Goal: Transaction & Acquisition: Purchase product/service

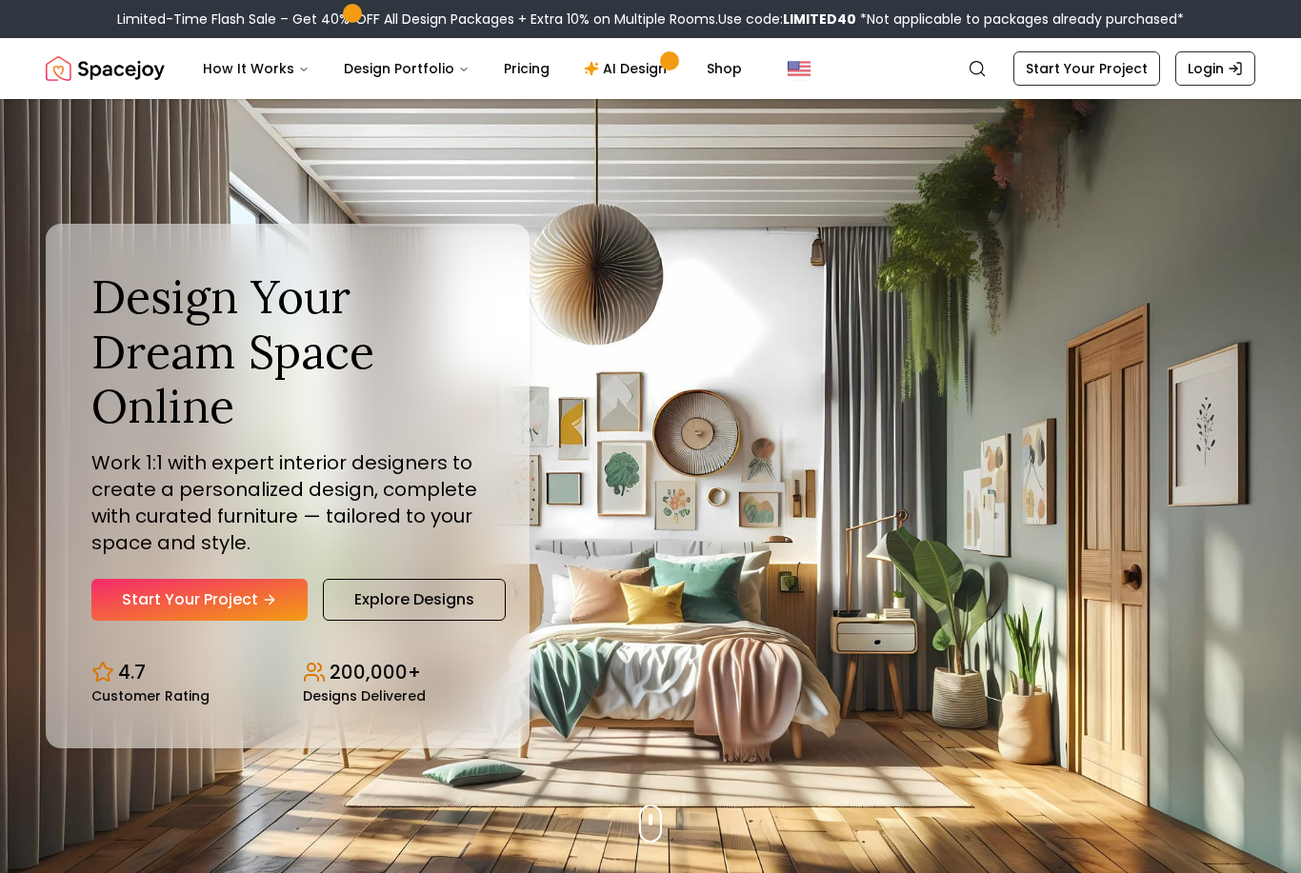
click at [137, 621] on link "Start Your Project" at bounding box center [199, 600] width 216 height 42
click at [637, 65] on link "AI Design" at bounding box center [627, 69] width 119 height 38
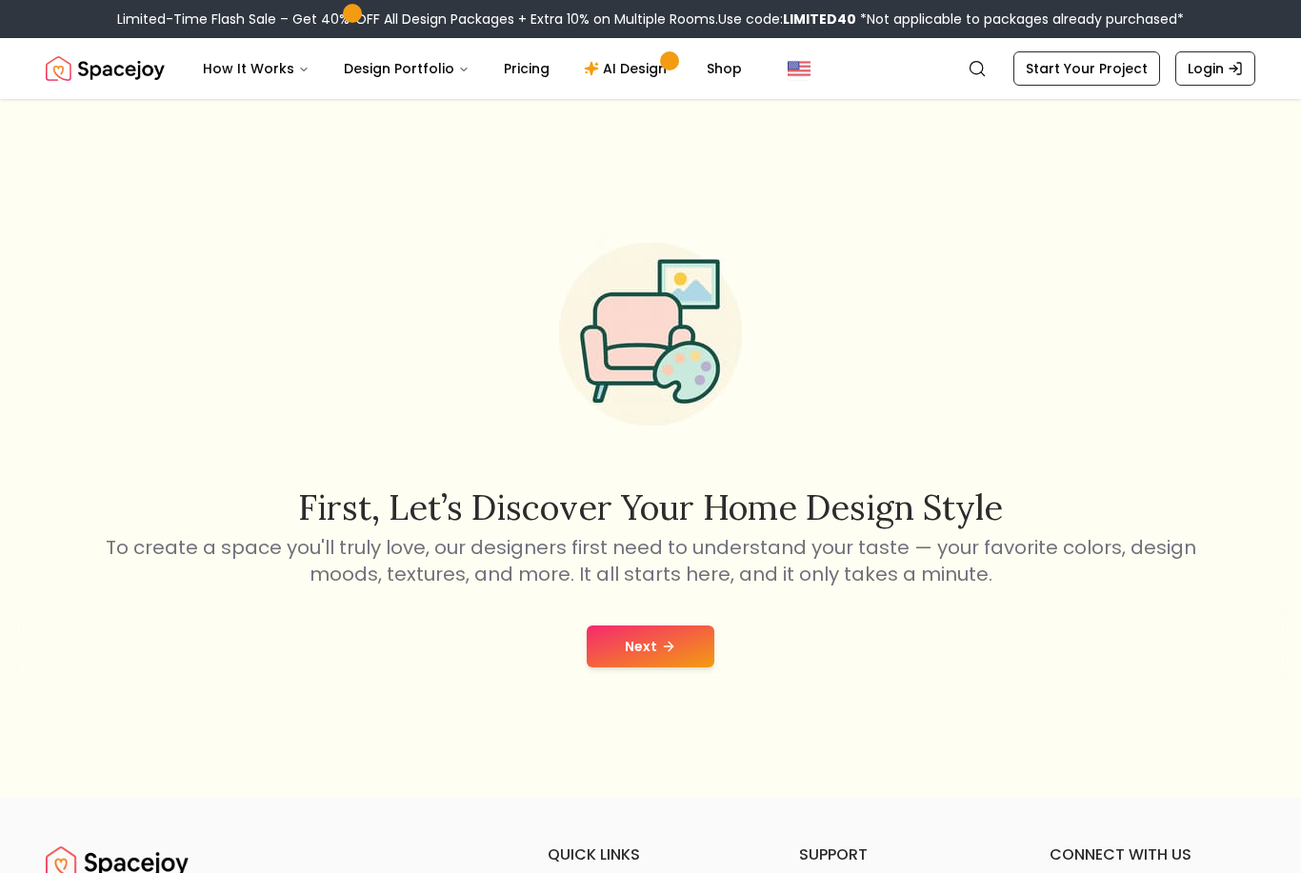
click at [651, 668] on button "Next" at bounding box center [651, 647] width 128 height 42
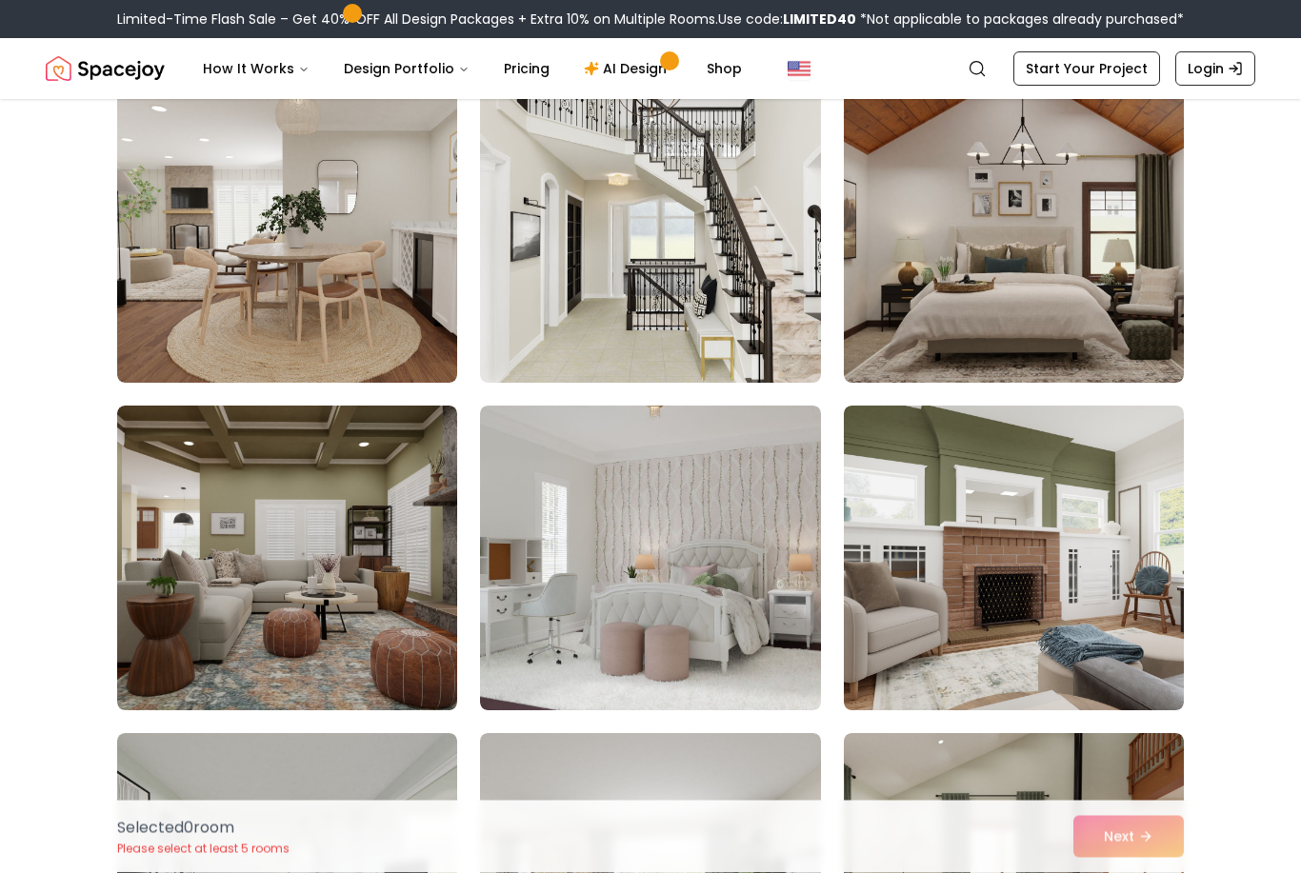
scroll to position [4439, 0]
click at [1146, 872] on div "Selected 0 room Please select at least 5 rooms Next" at bounding box center [650, 837] width 1097 height 72
click at [1100, 872] on div "Selected 0 room Please select at least 5 rooms Next" at bounding box center [650, 837] width 1097 height 72
click at [1102, 872] on div "Selected 0 room Please select at least 5 rooms Next" at bounding box center [650, 837] width 1097 height 72
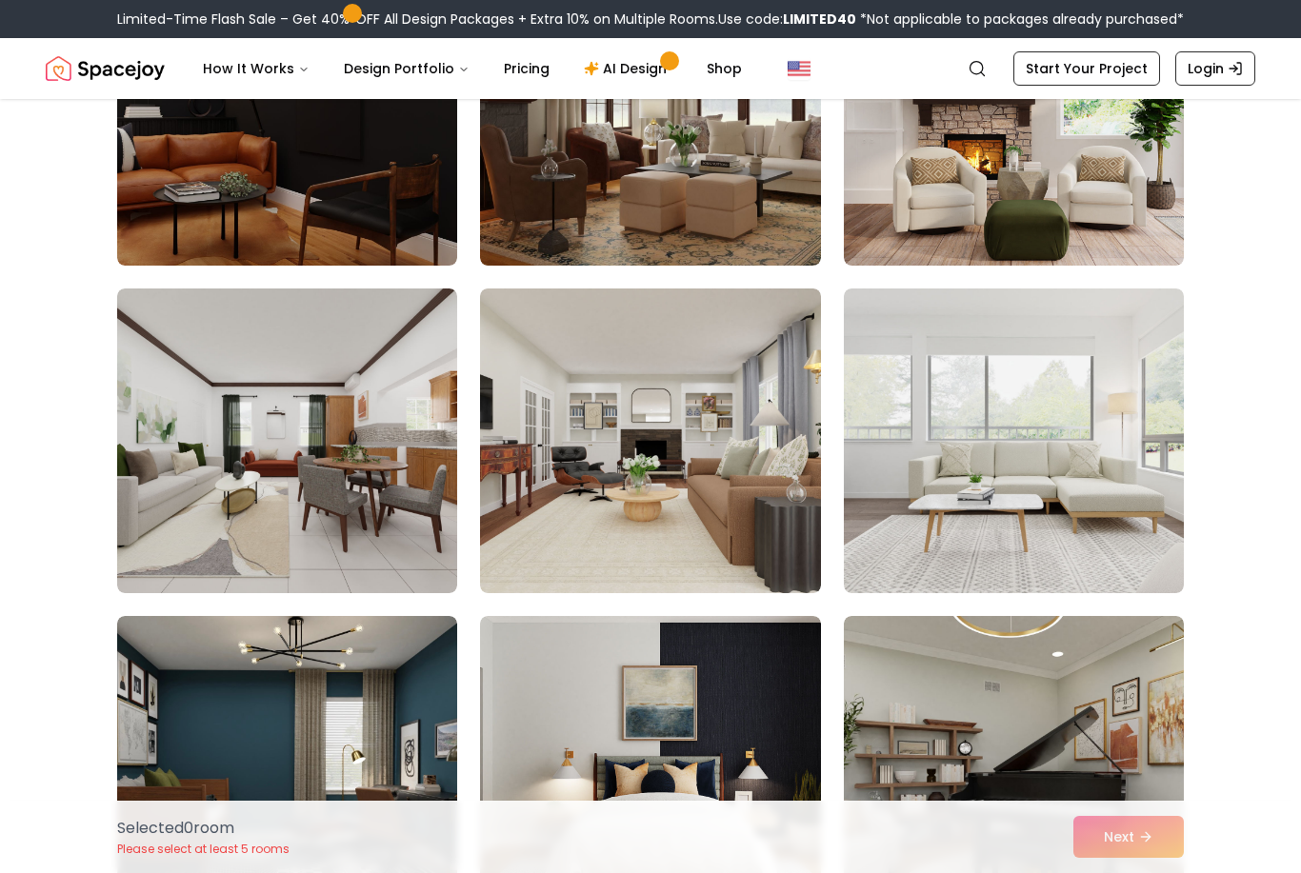
scroll to position [0, 0]
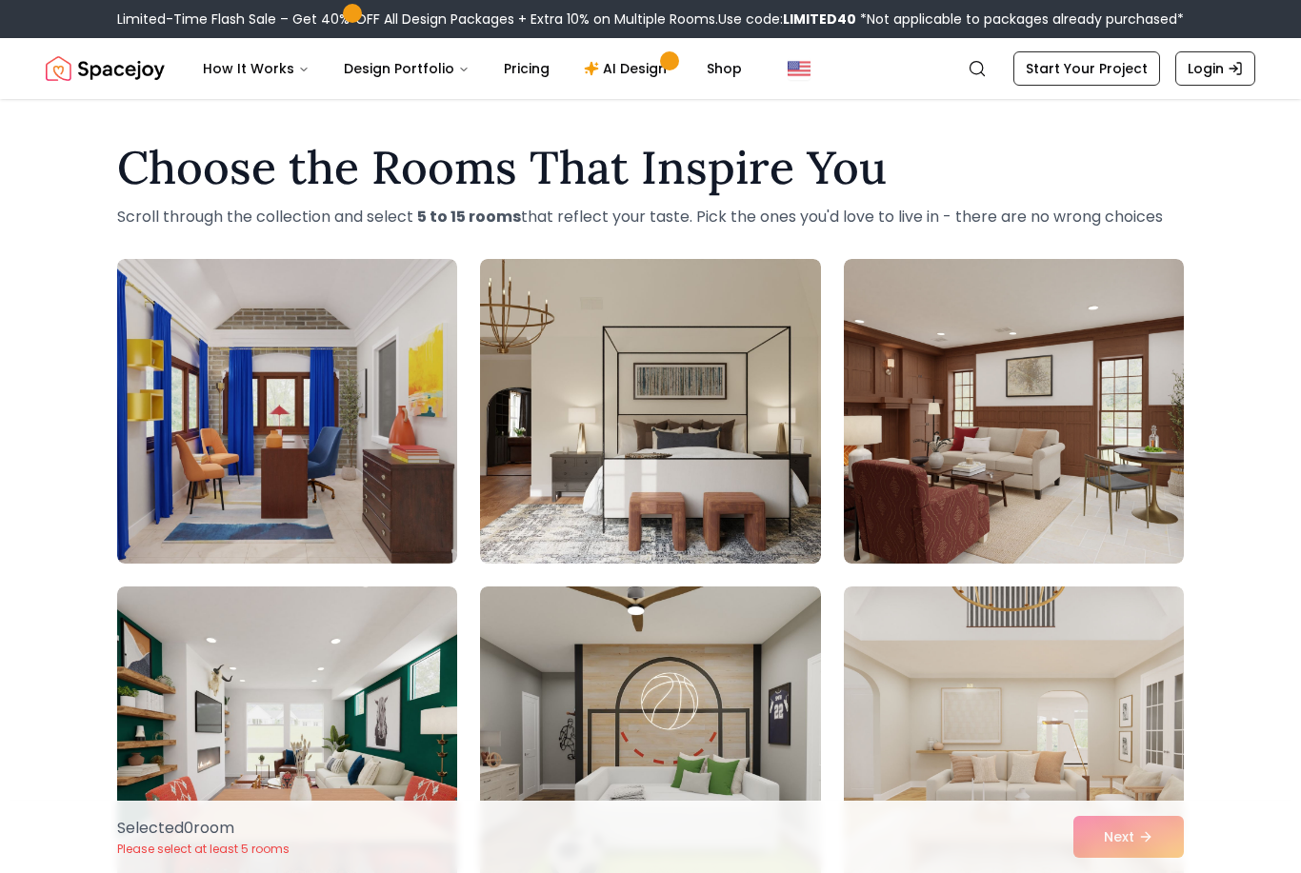
click at [1105, 65] on link "Start Your Project" at bounding box center [1086, 68] width 147 height 34
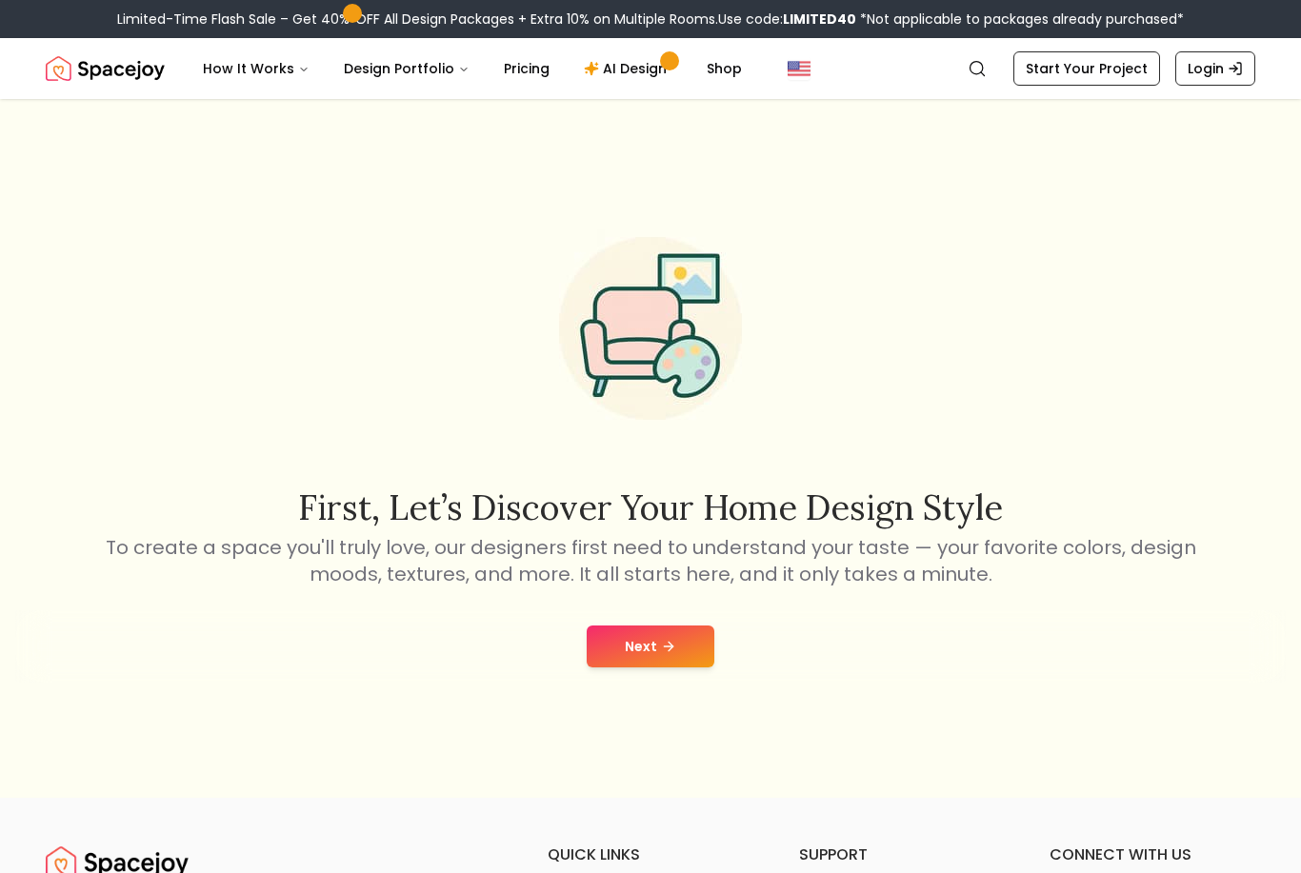
click at [665, 662] on button "Next" at bounding box center [651, 647] width 128 height 42
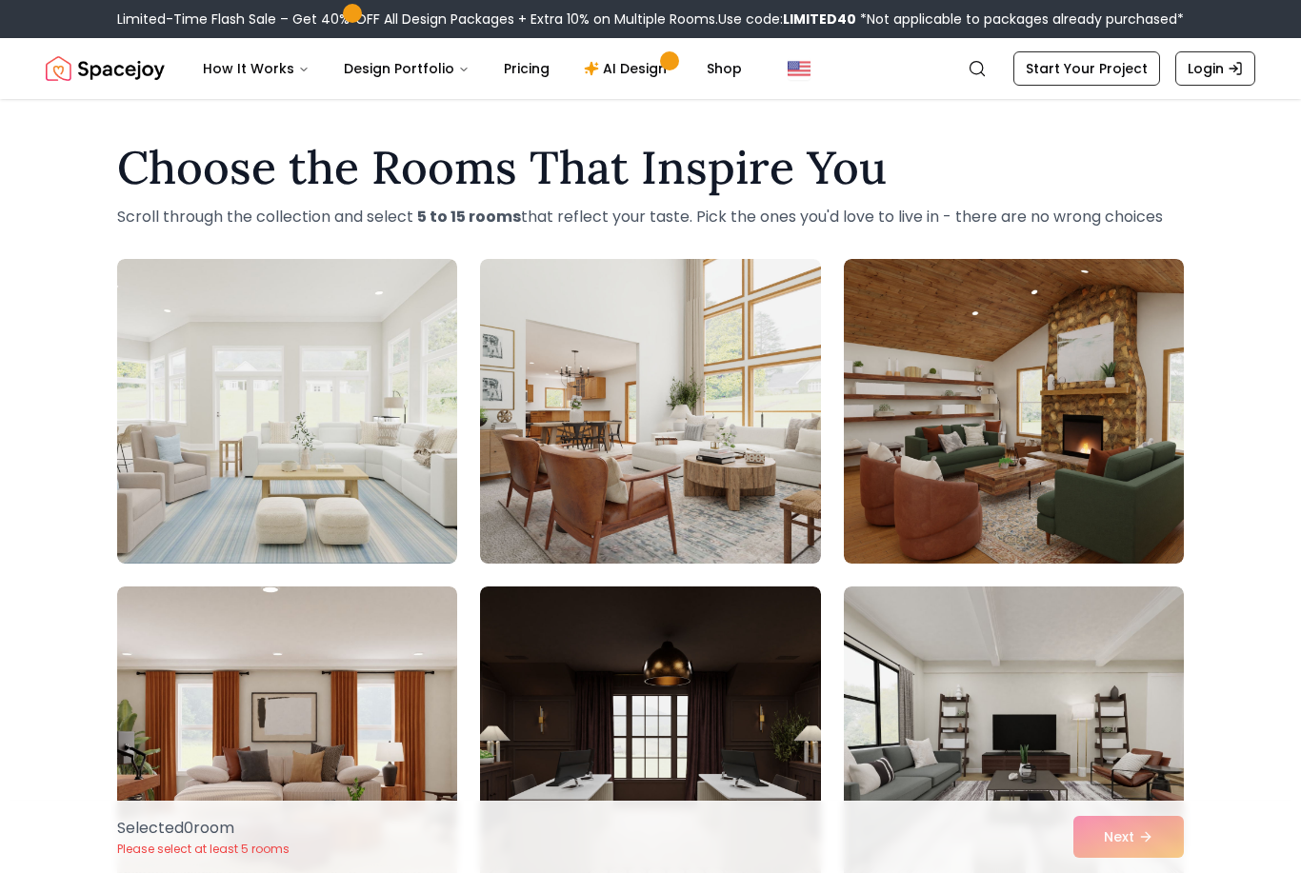
click at [704, 489] on img at bounding box center [650, 411] width 340 height 305
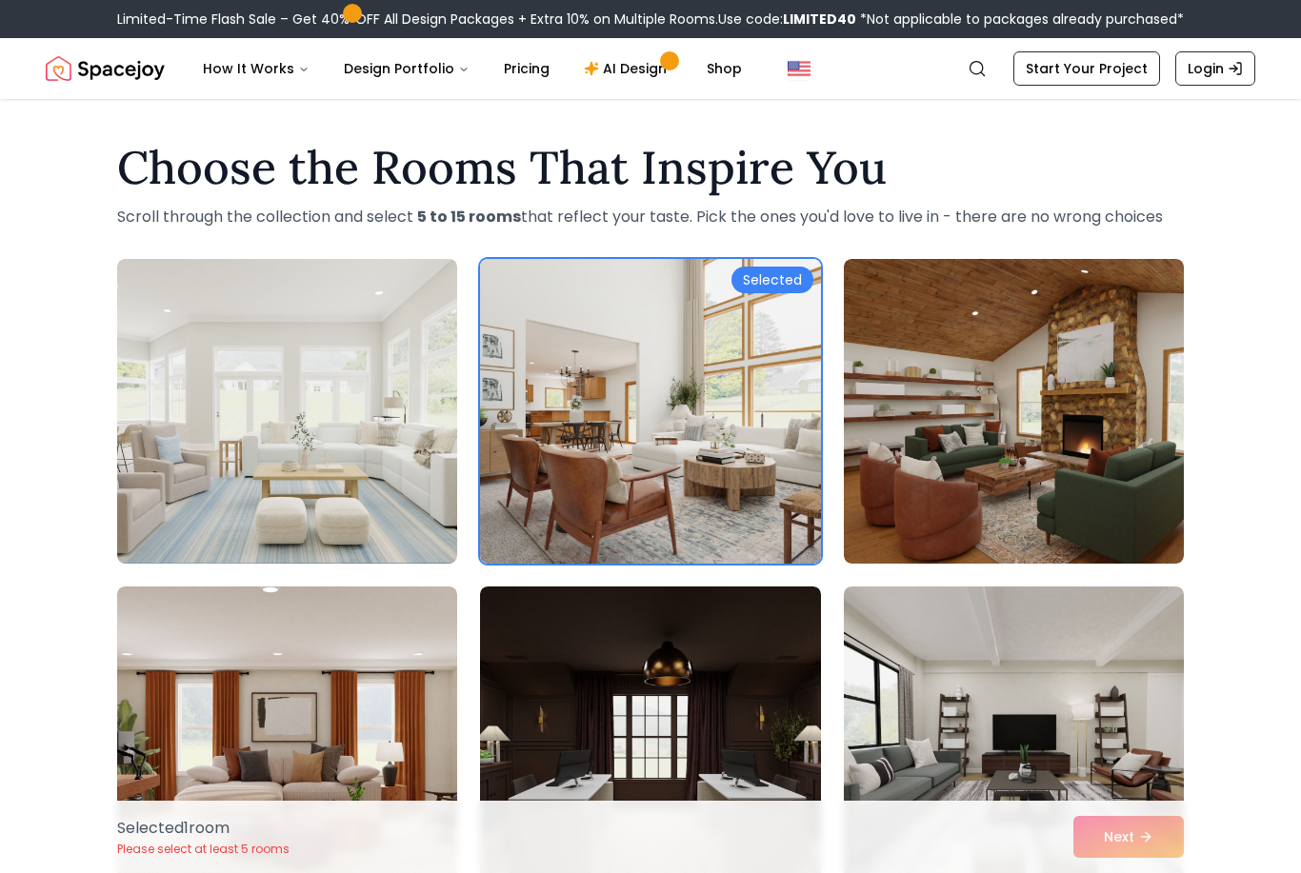
click at [1155, 836] on div "Selected 1 room Please select at least 5 rooms Next" at bounding box center [650, 837] width 1097 height 72
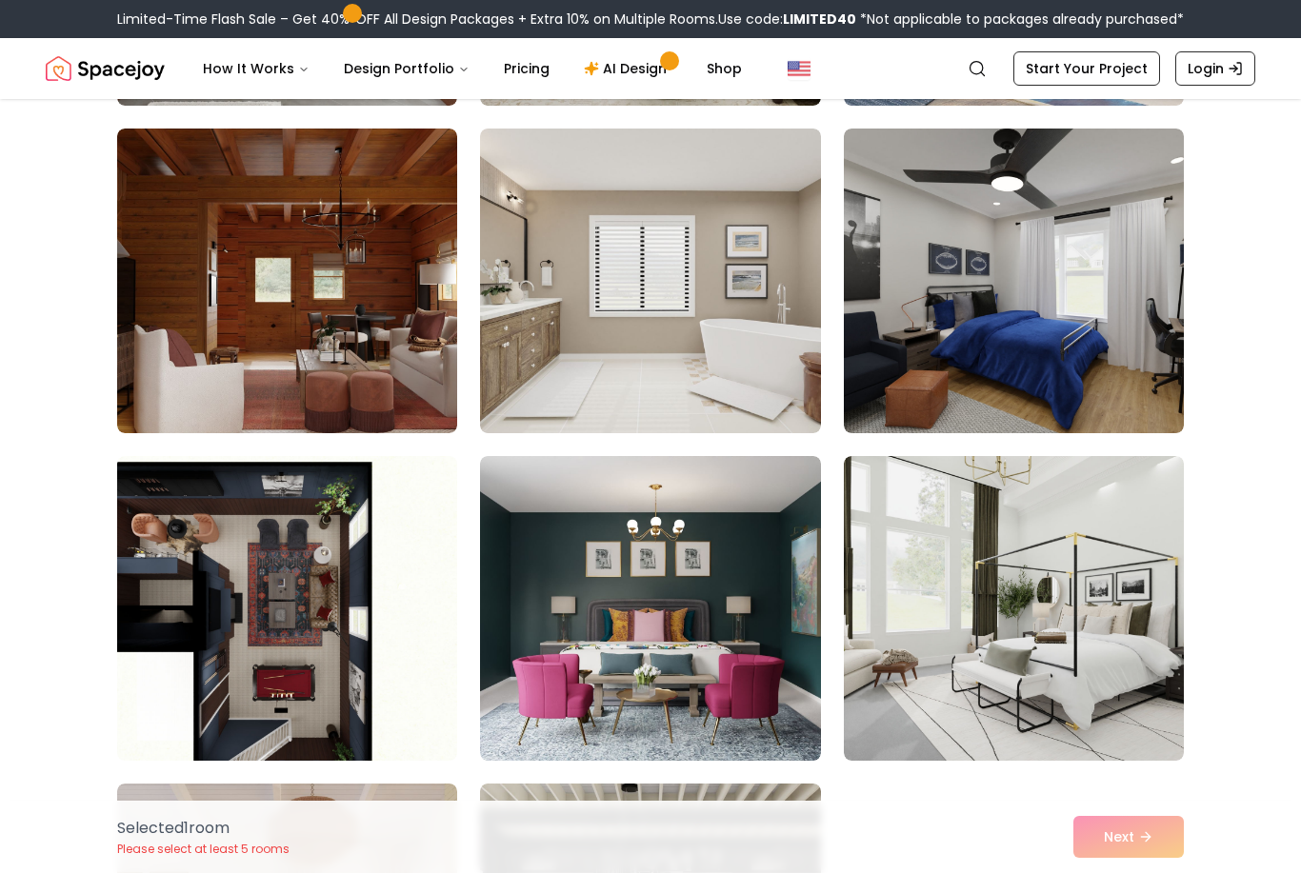
scroll to position [1445, 0]
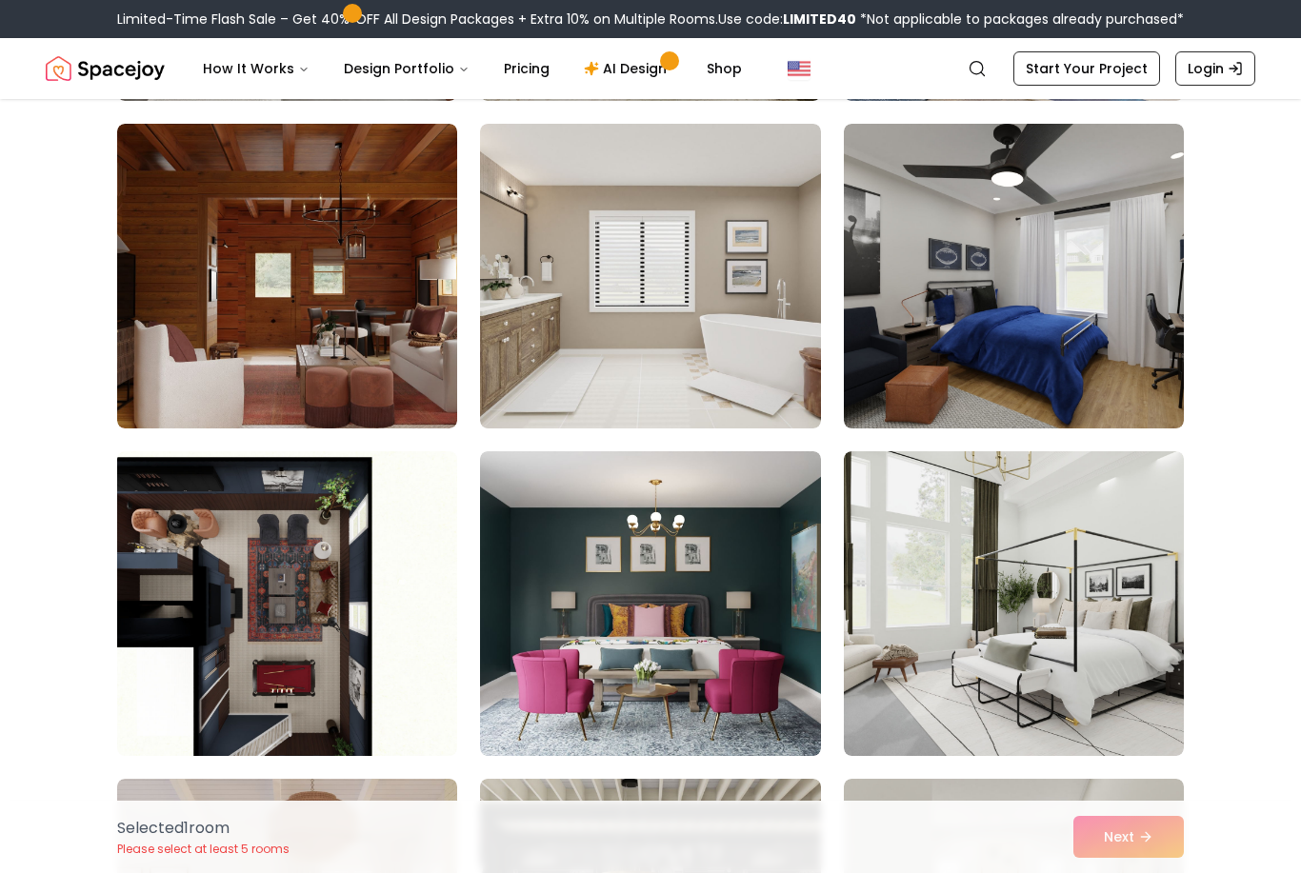
click at [365, 376] on img at bounding box center [287, 276] width 340 height 305
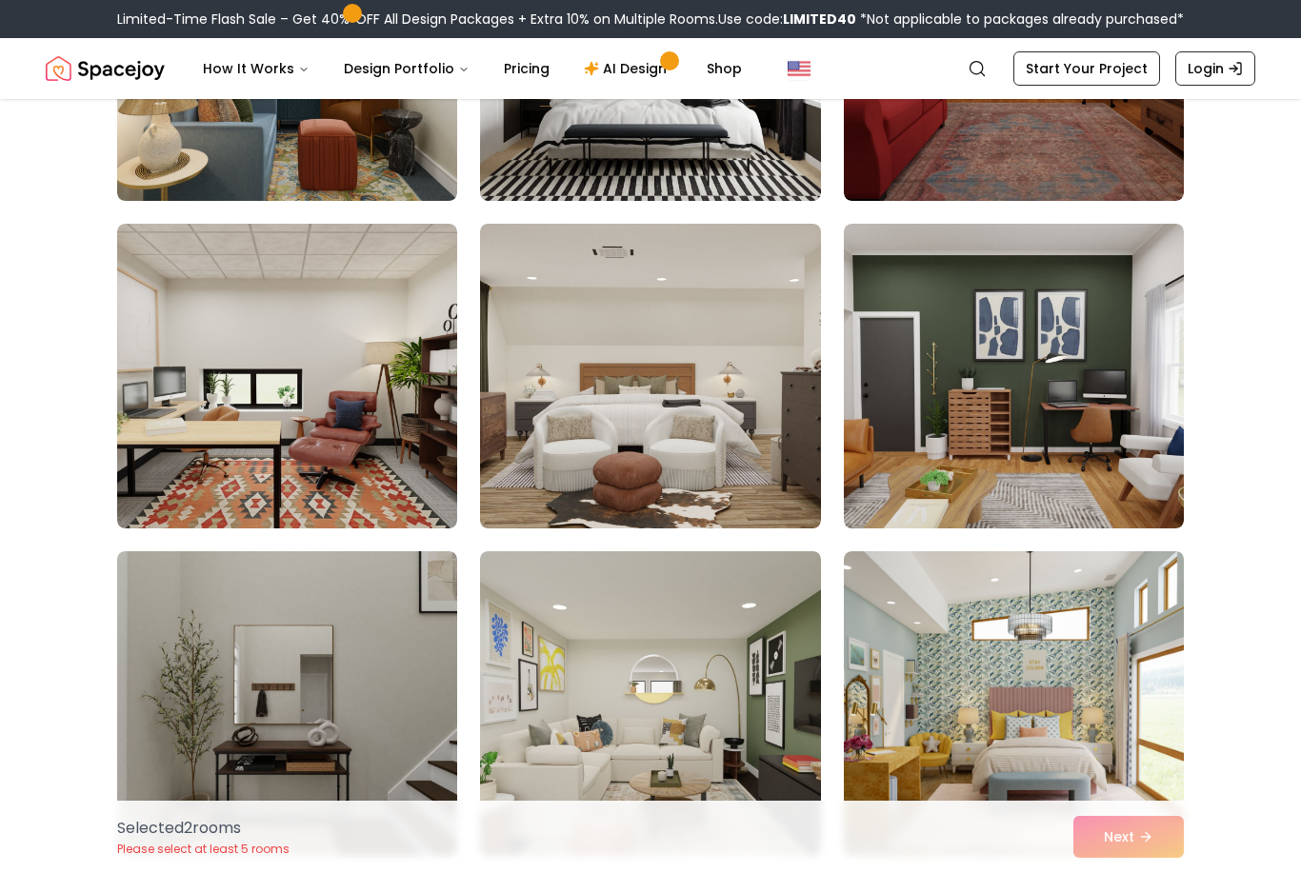
scroll to position [9297, 0]
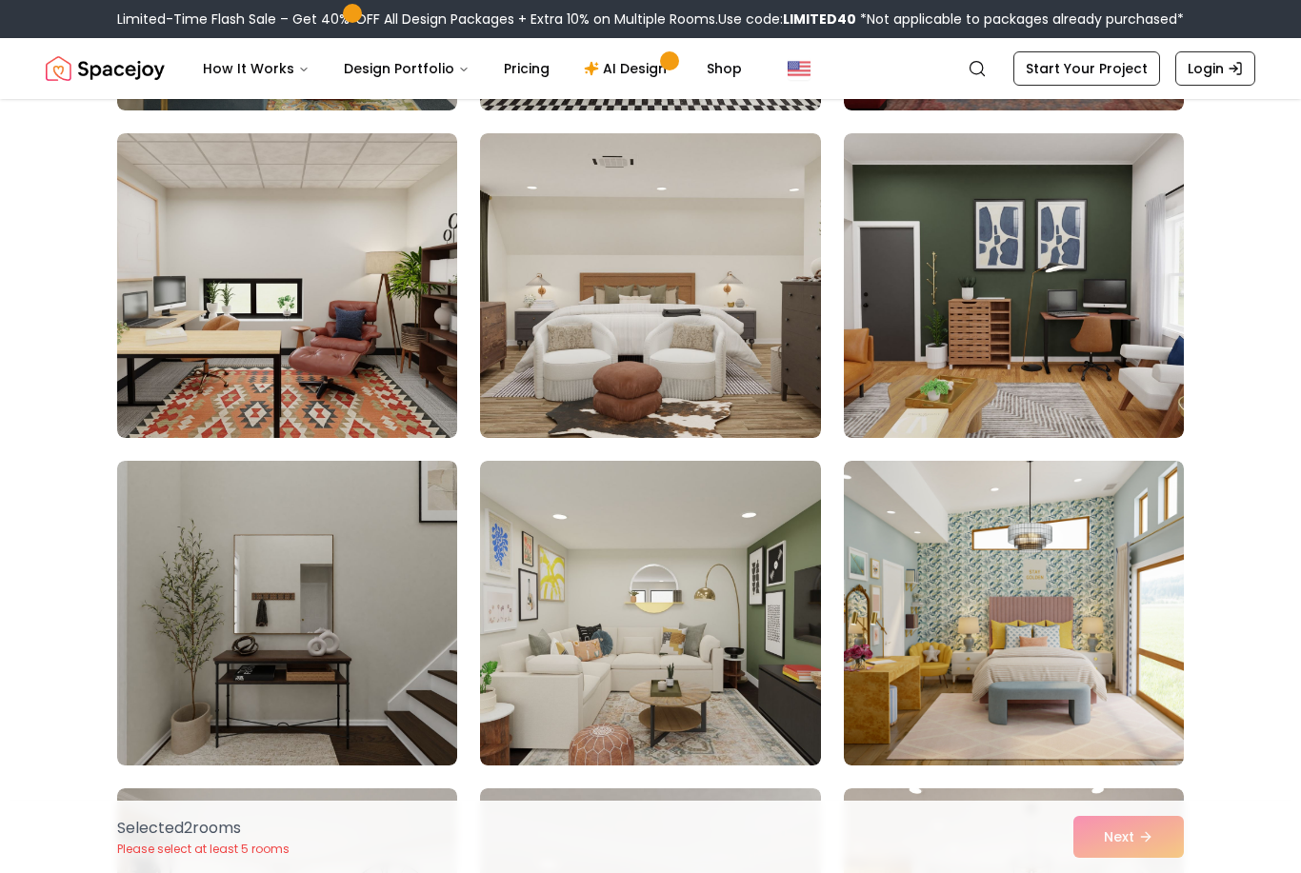
click at [1104, 662] on img at bounding box center [1014, 613] width 340 height 305
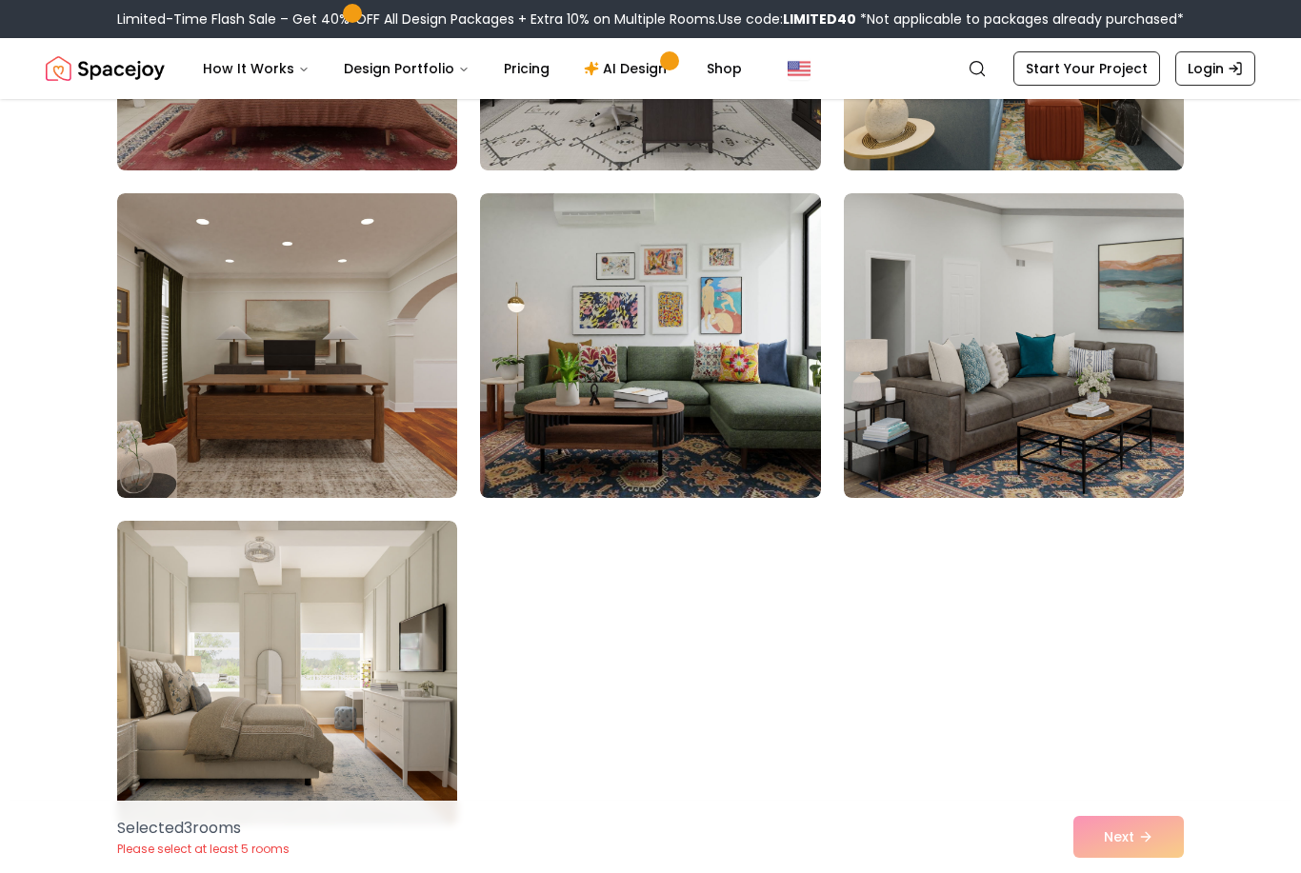
scroll to position [10547, 0]
click at [1151, 872] on div "Selected 3 room s Please select at least 5 rooms Next" at bounding box center [650, 837] width 1097 height 72
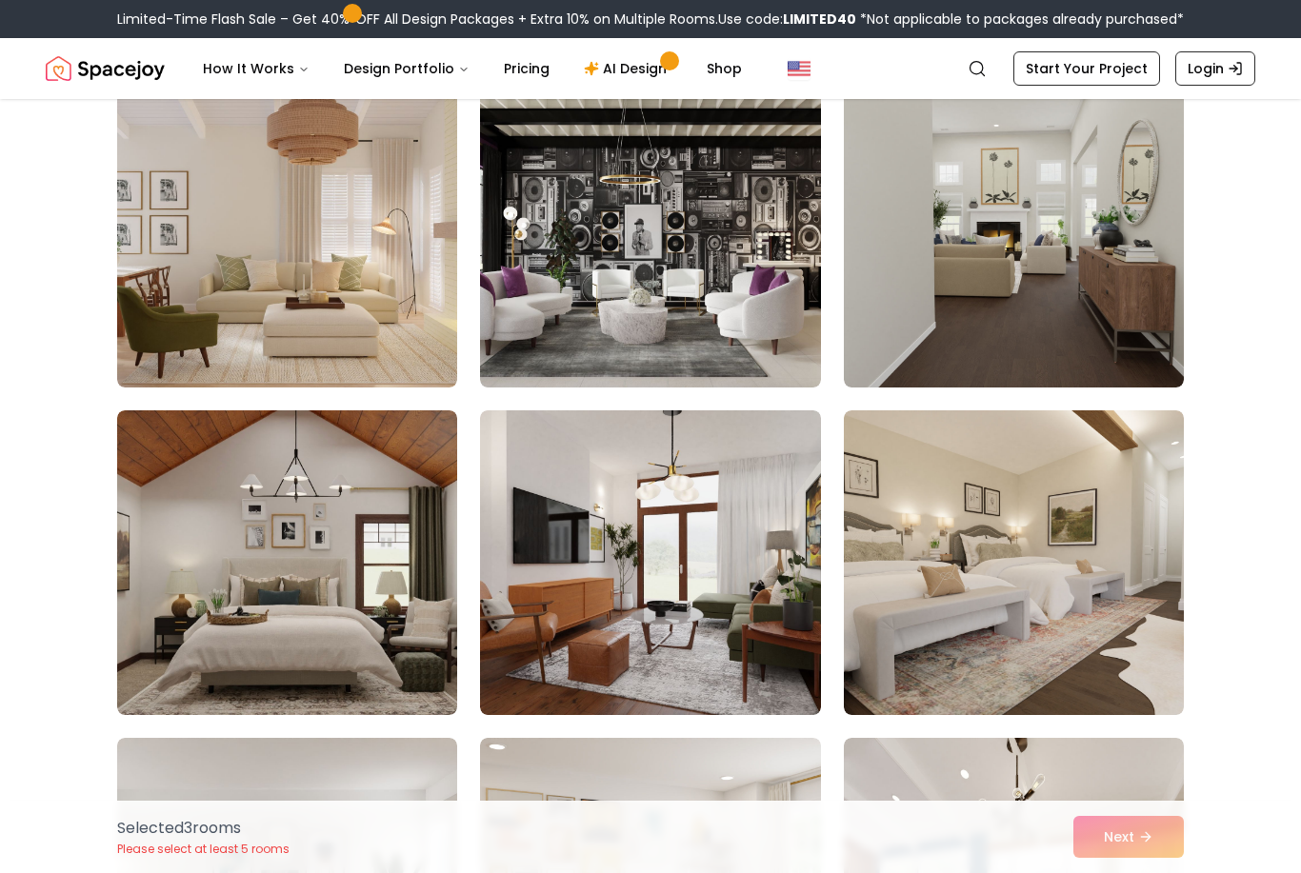
scroll to position [2391, 0]
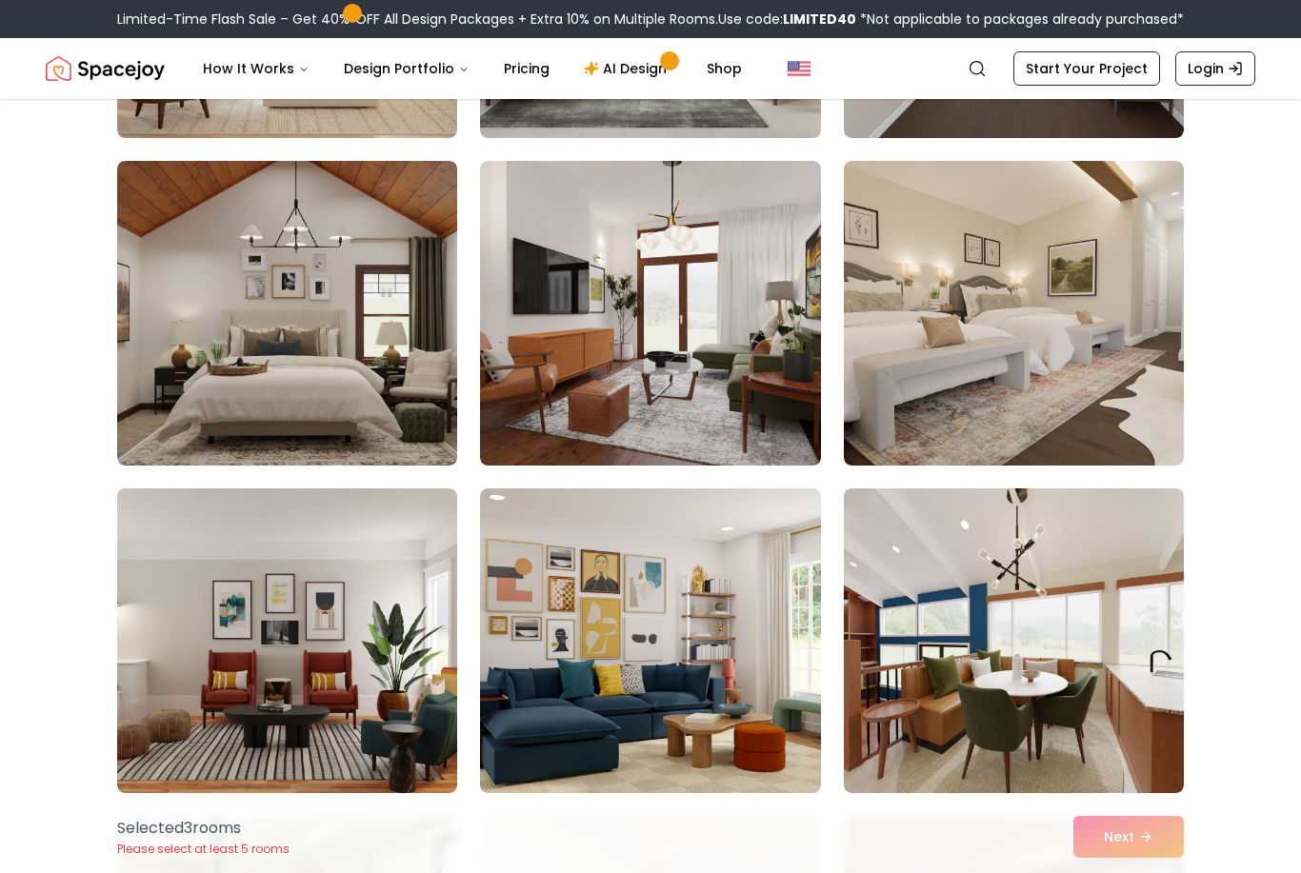
click at [358, 371] on img at bounding box center [287, 313] width 340 height 305
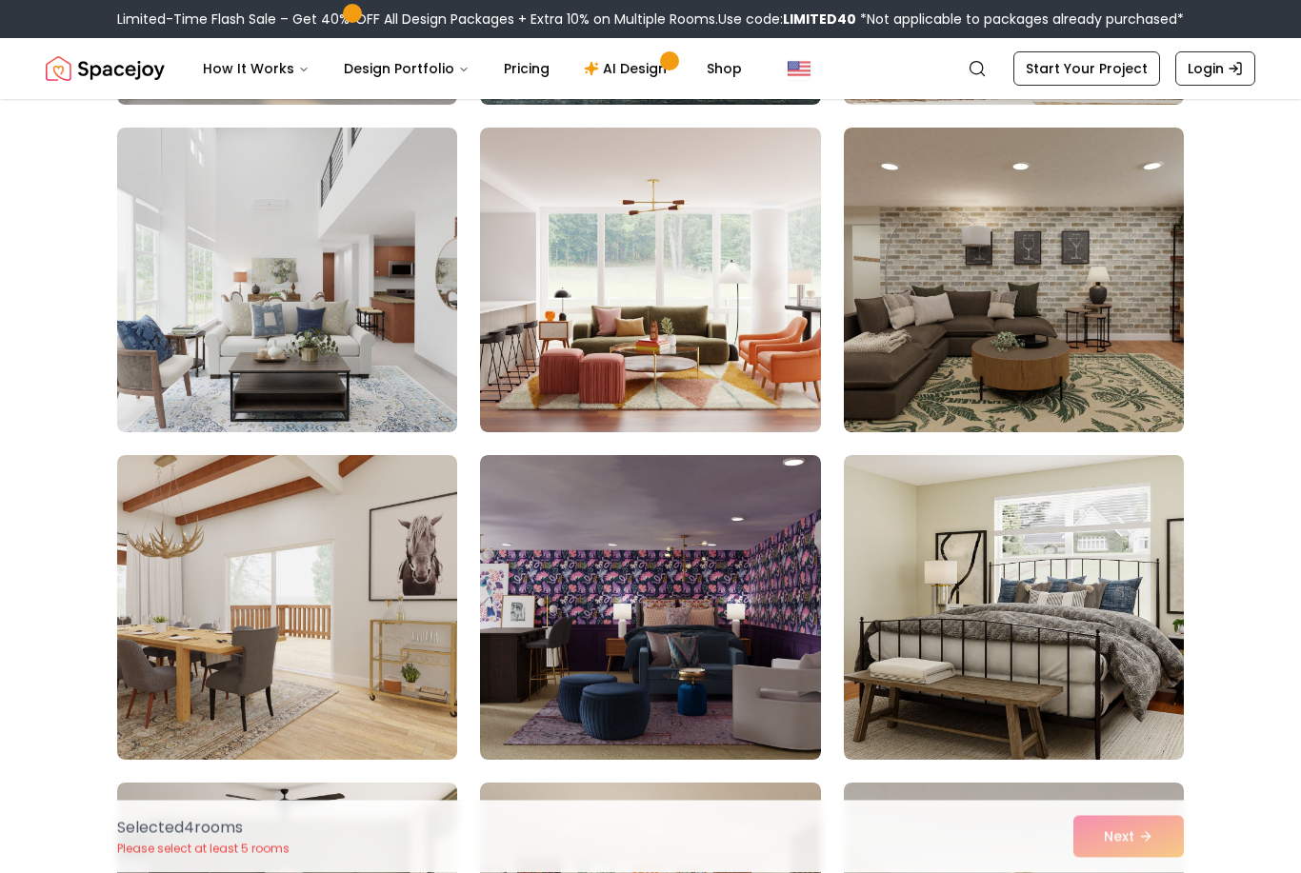
scroll to position [6342, 0]
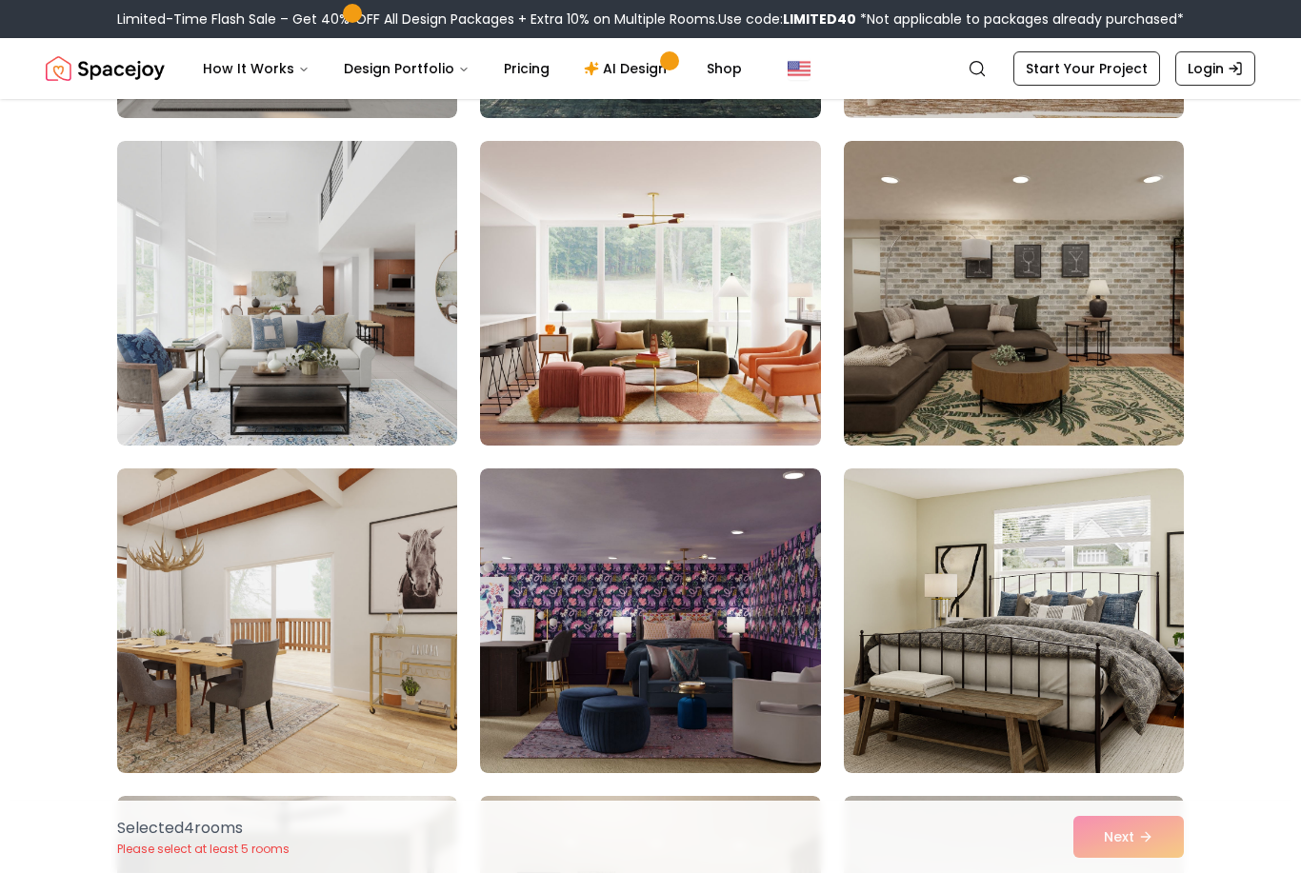
click at [729, 345] on img at bounding box center [650, 293] width 340 height 305
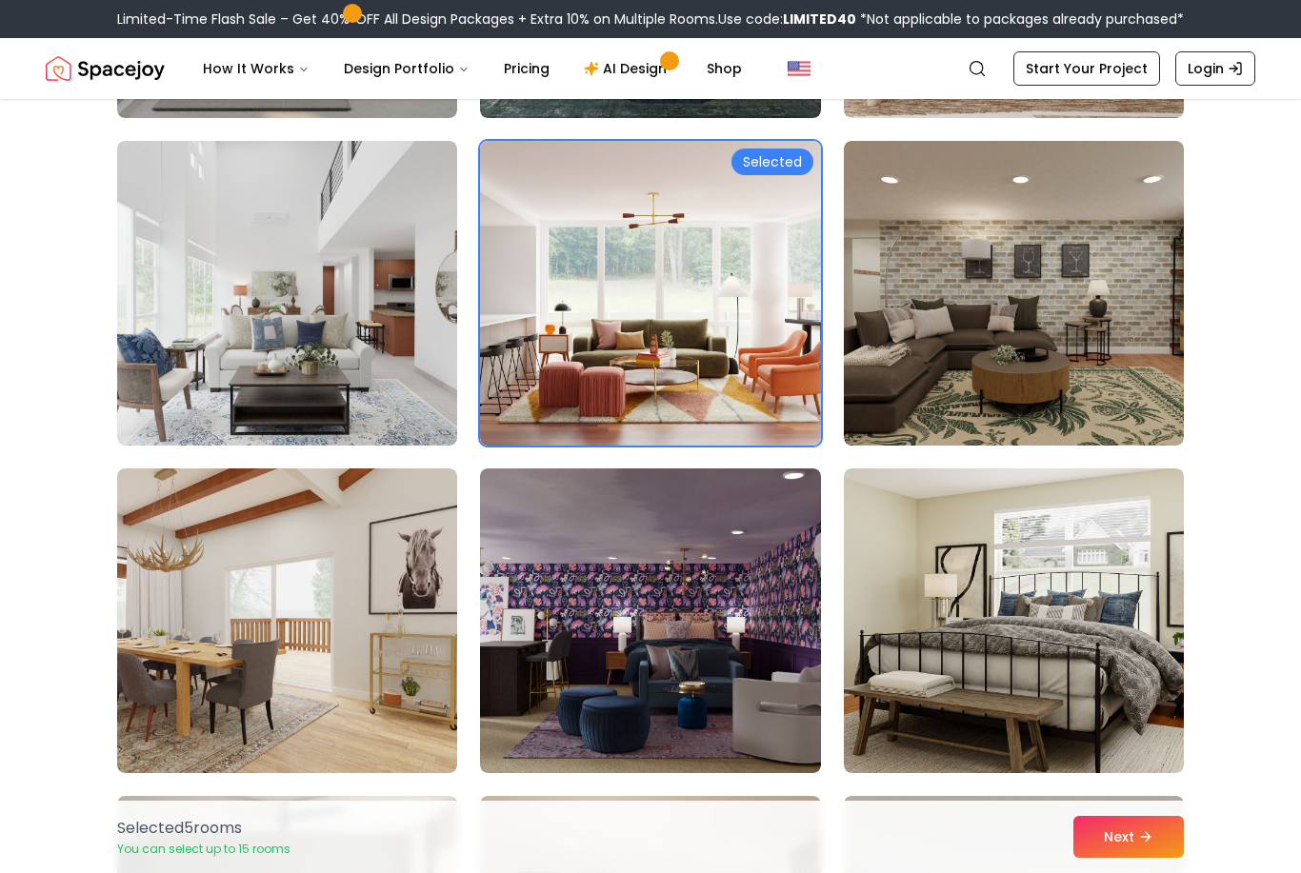
click at [1163, 858] on button "Next" at bounding box center [1128, 837] width 110 height 42
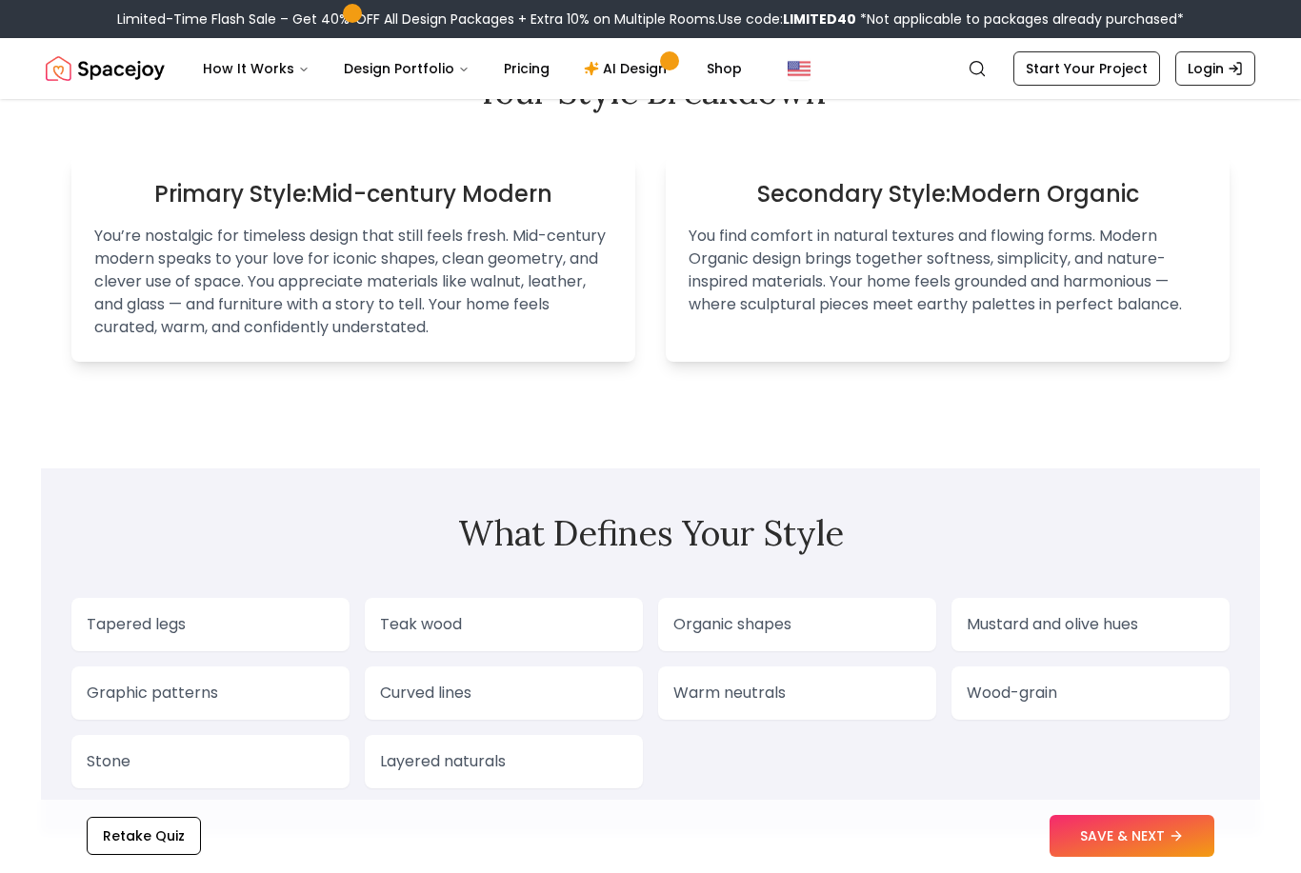
scroll to position [1235, 0]
click at [1169, 858] on button "SAVE & NEXT" at bounding box center [1131, 837] width 165 height 42
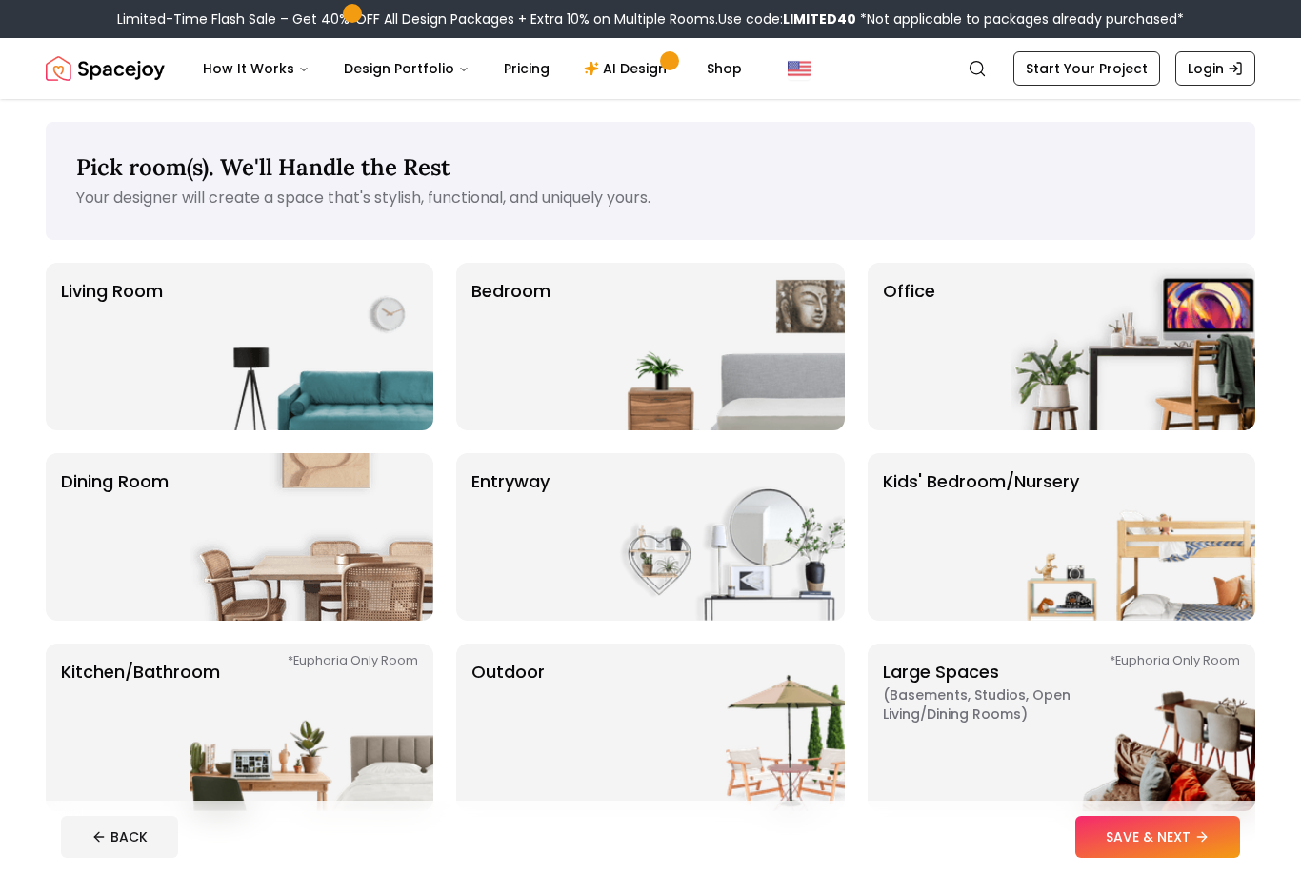
click at [324, 543] on img at bounding box center [311, 537] width 244 height 168
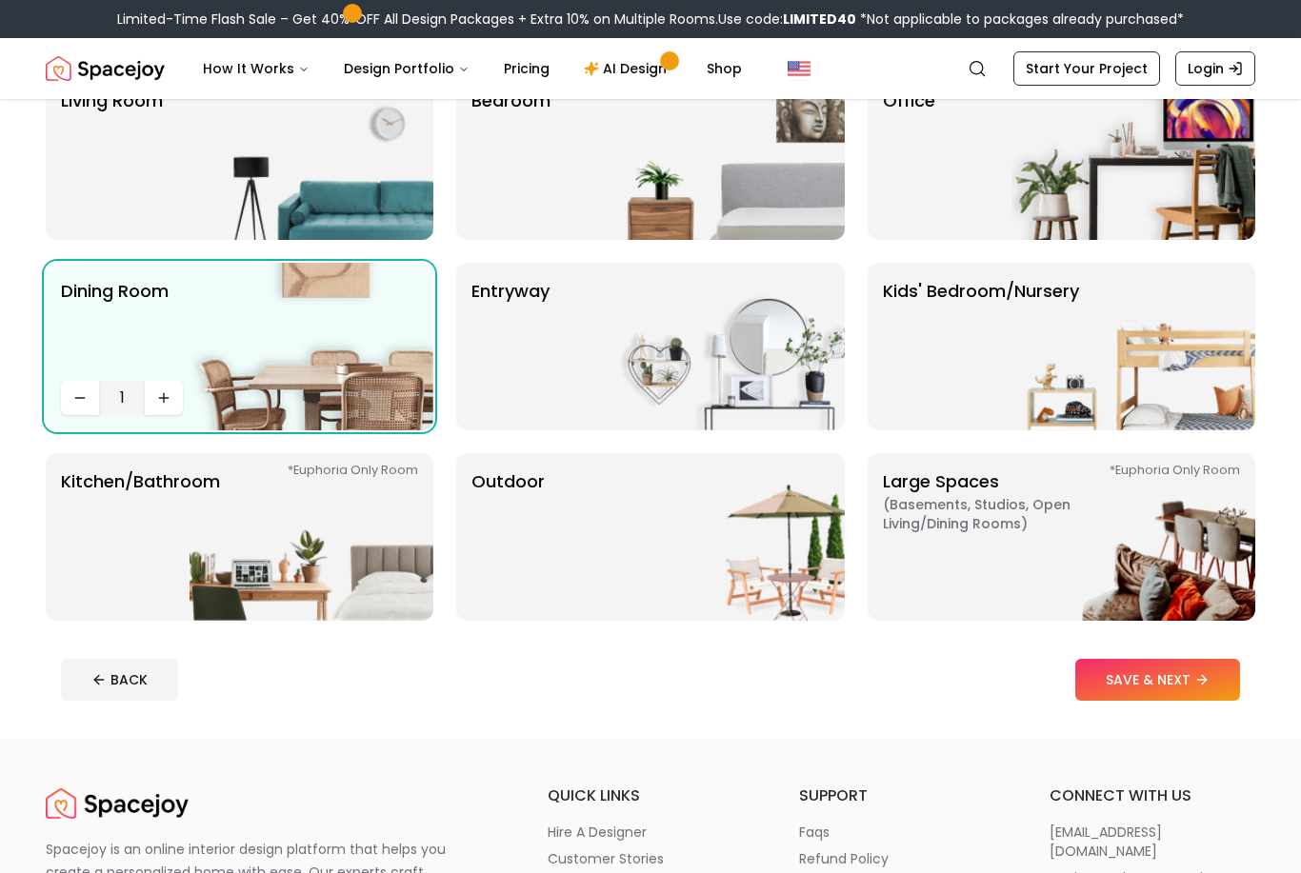
scroll to position [190, 0]
click at [1200, 679] on icon at bounding box center [1201, 679] width 15 height 15
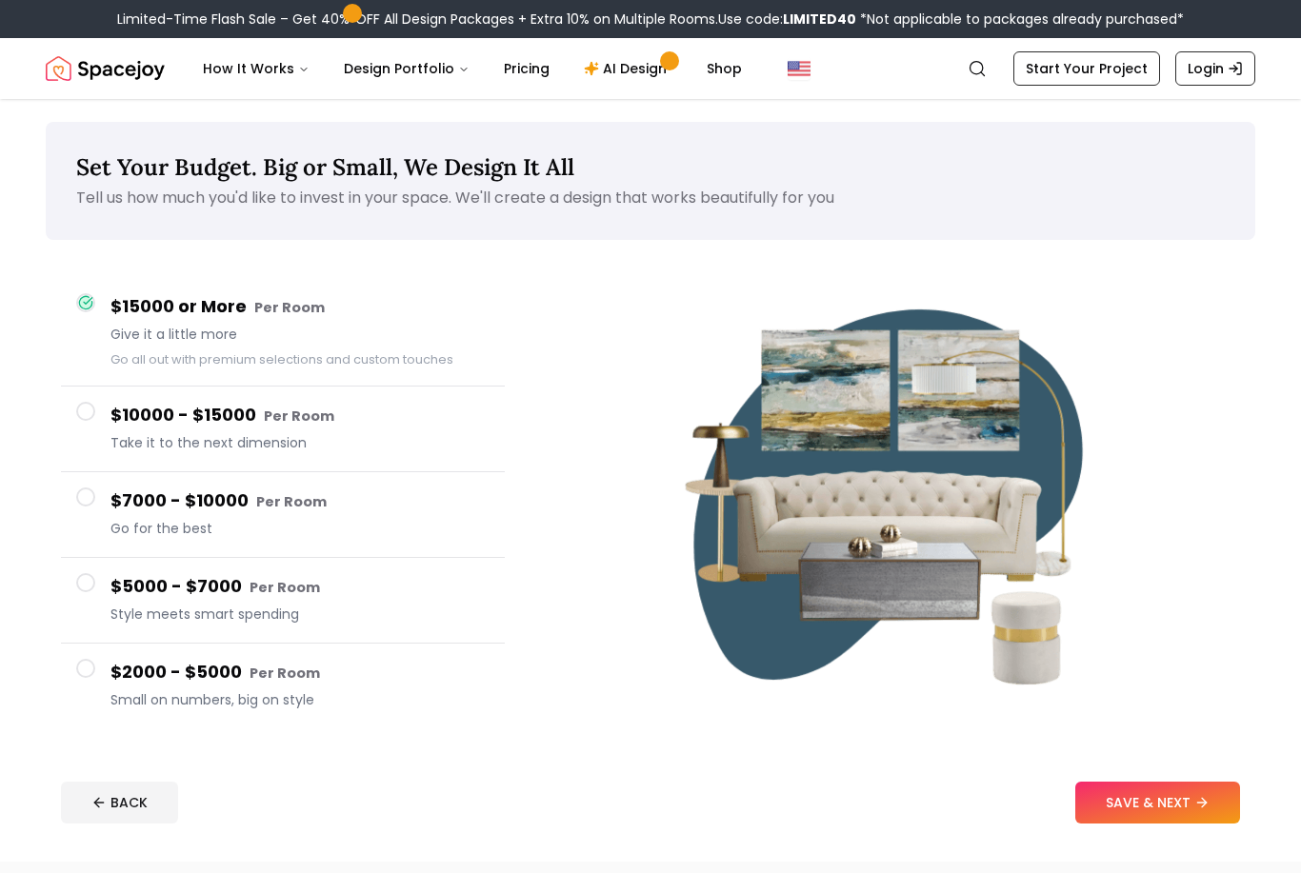
click at [78, 664] on span at bounding box center [85, 668] width 19 height 19
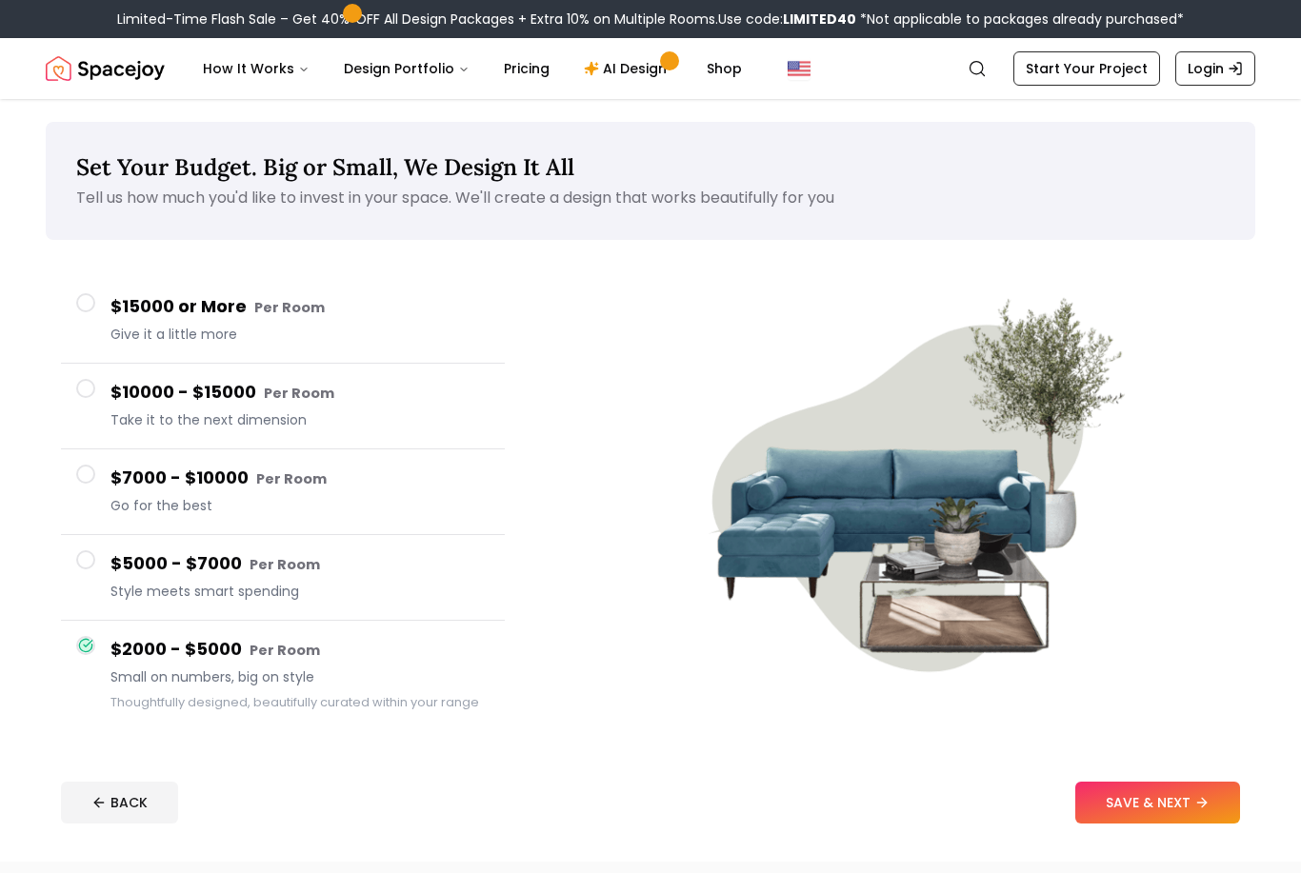
click at [93, 306] on span at bounding box center [85, 302] width 19 height 19
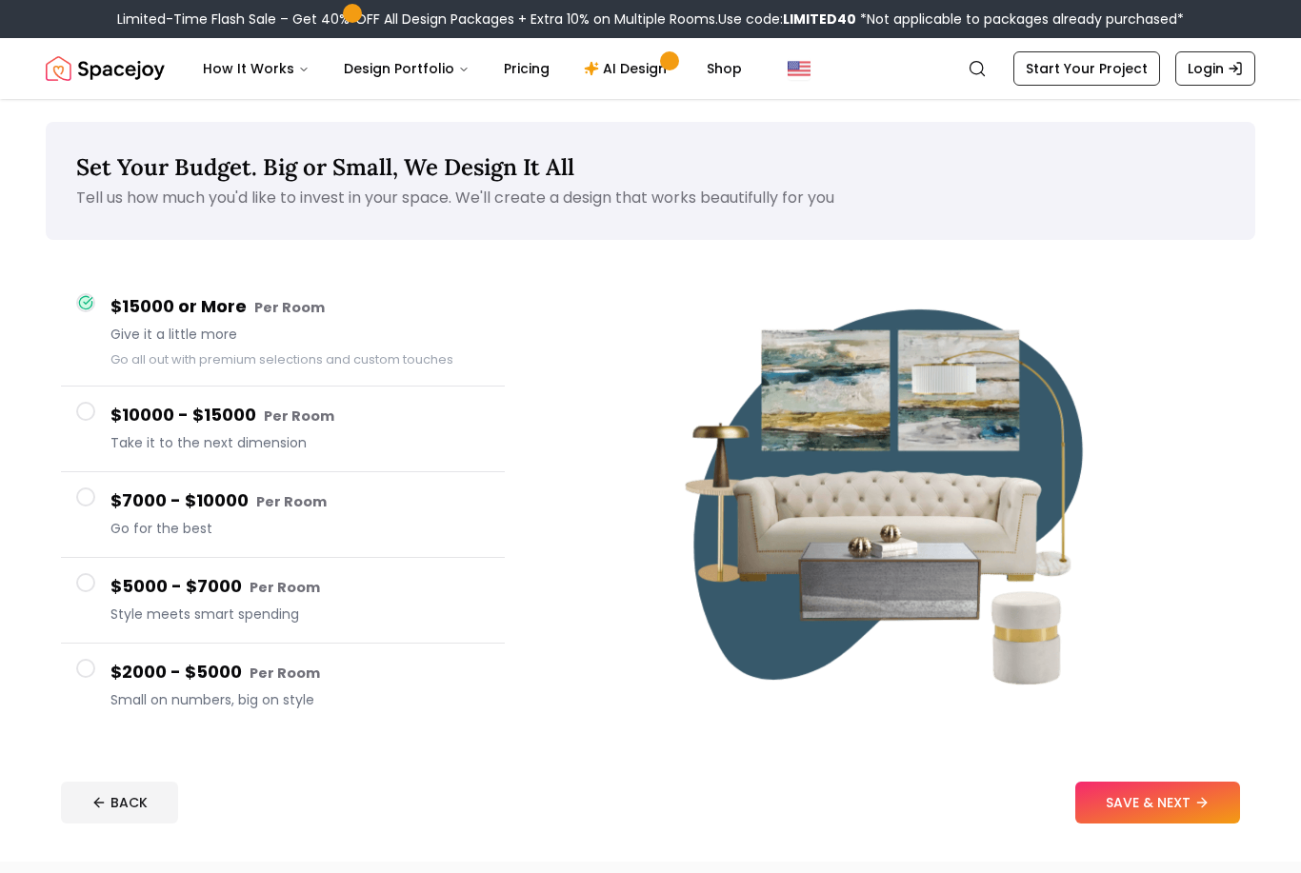
click at [1210, 808] on button "SAVE & NEXT" at bounding box center [1157, 803] width 165 height 42
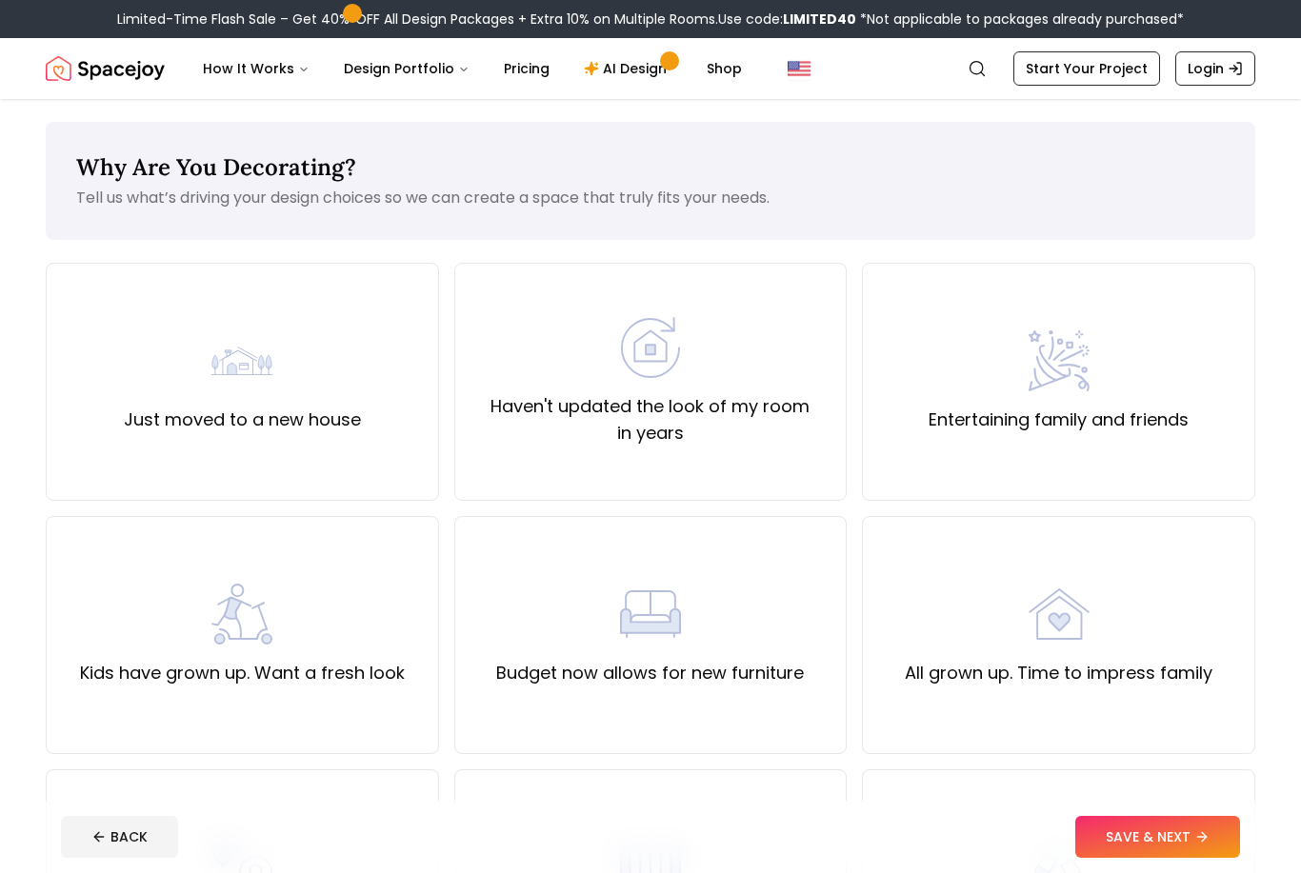
click at [762, 415] on label "Haven't updated the look of my room in years" at bounding box center [650, 419] width 361 height 53
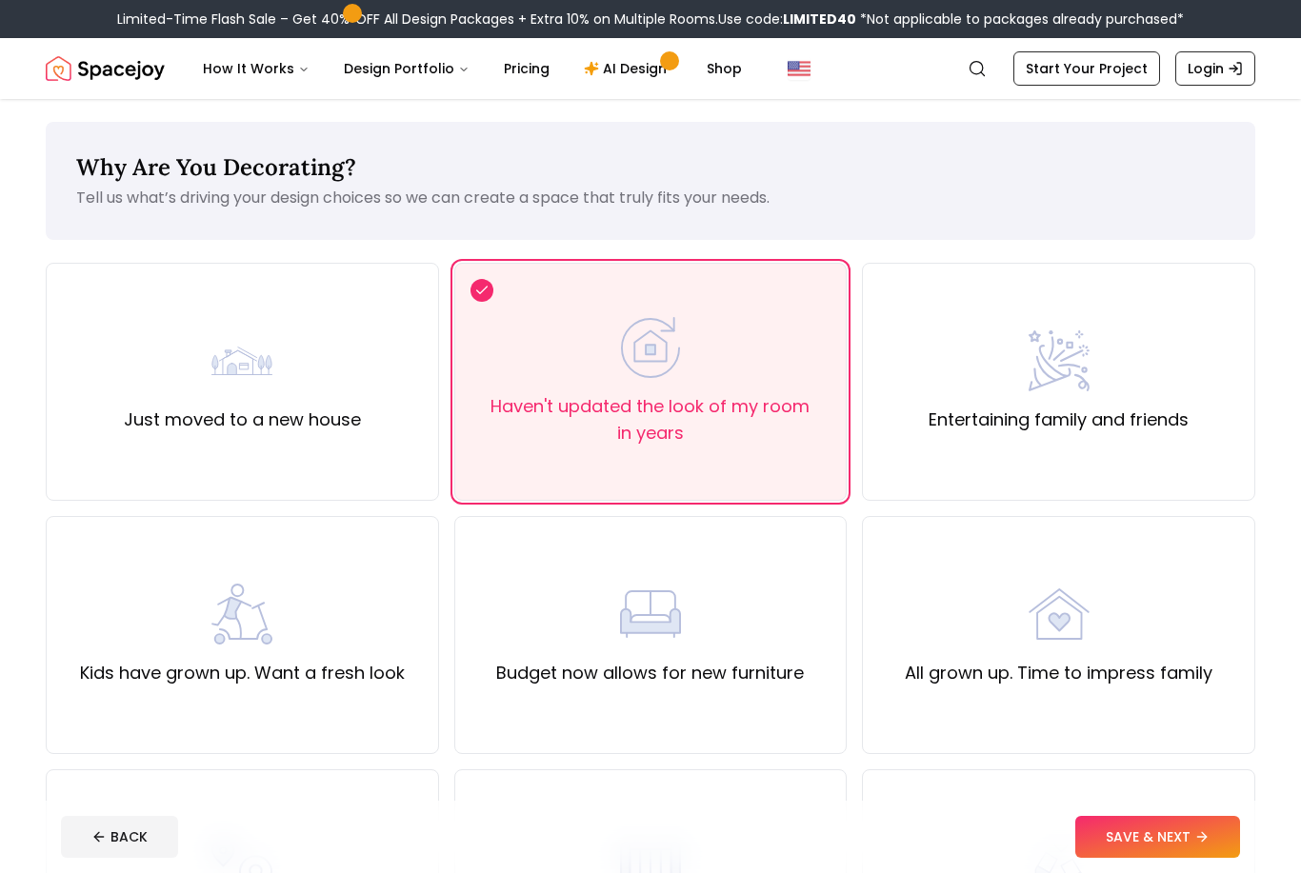
click at [1186, 858] on button "SAVE & NEXT" at bounding box center [1157, 837] width 165 height 42
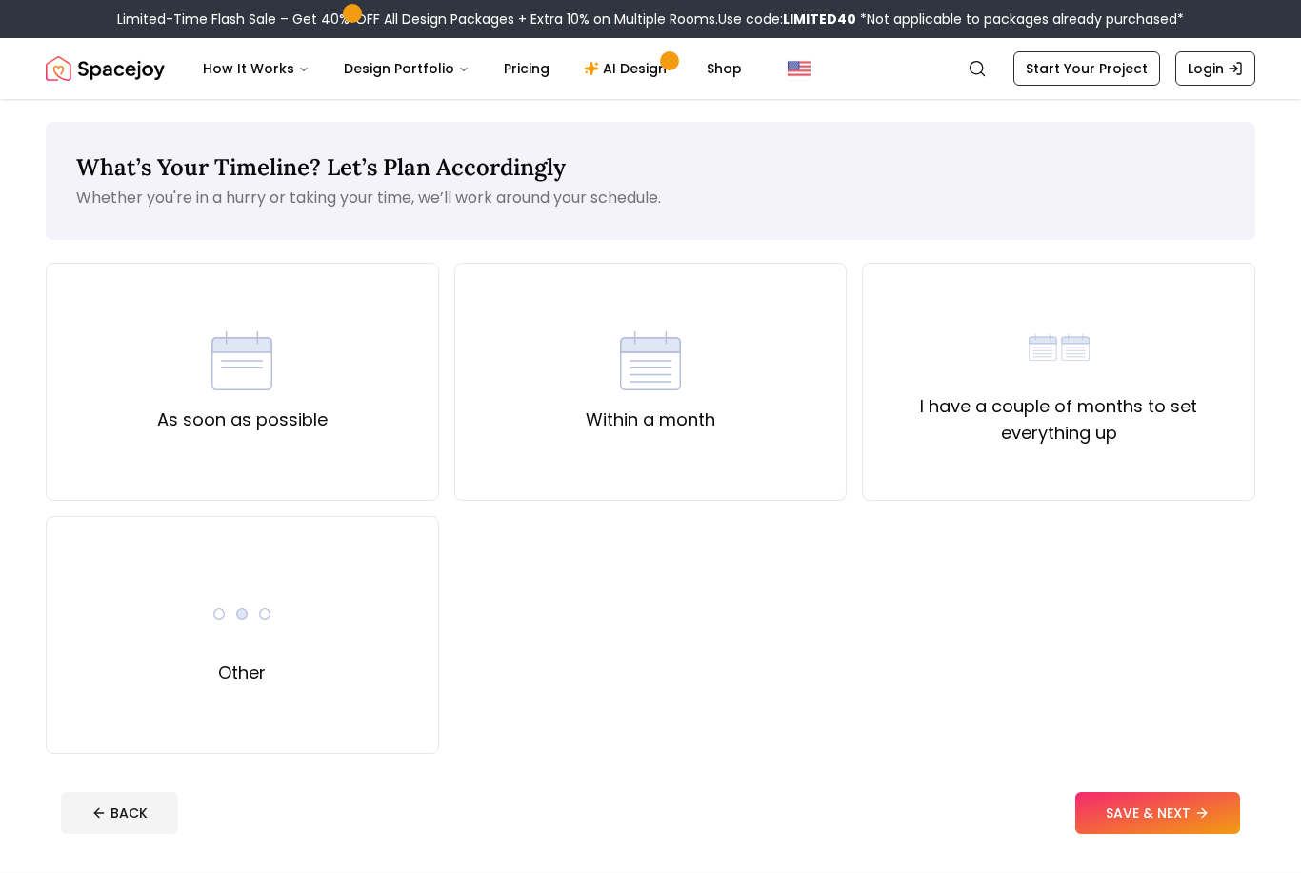
click at [368, 397] on div "As soon as possible" at bounding box center [242, 382] width 393 height 238
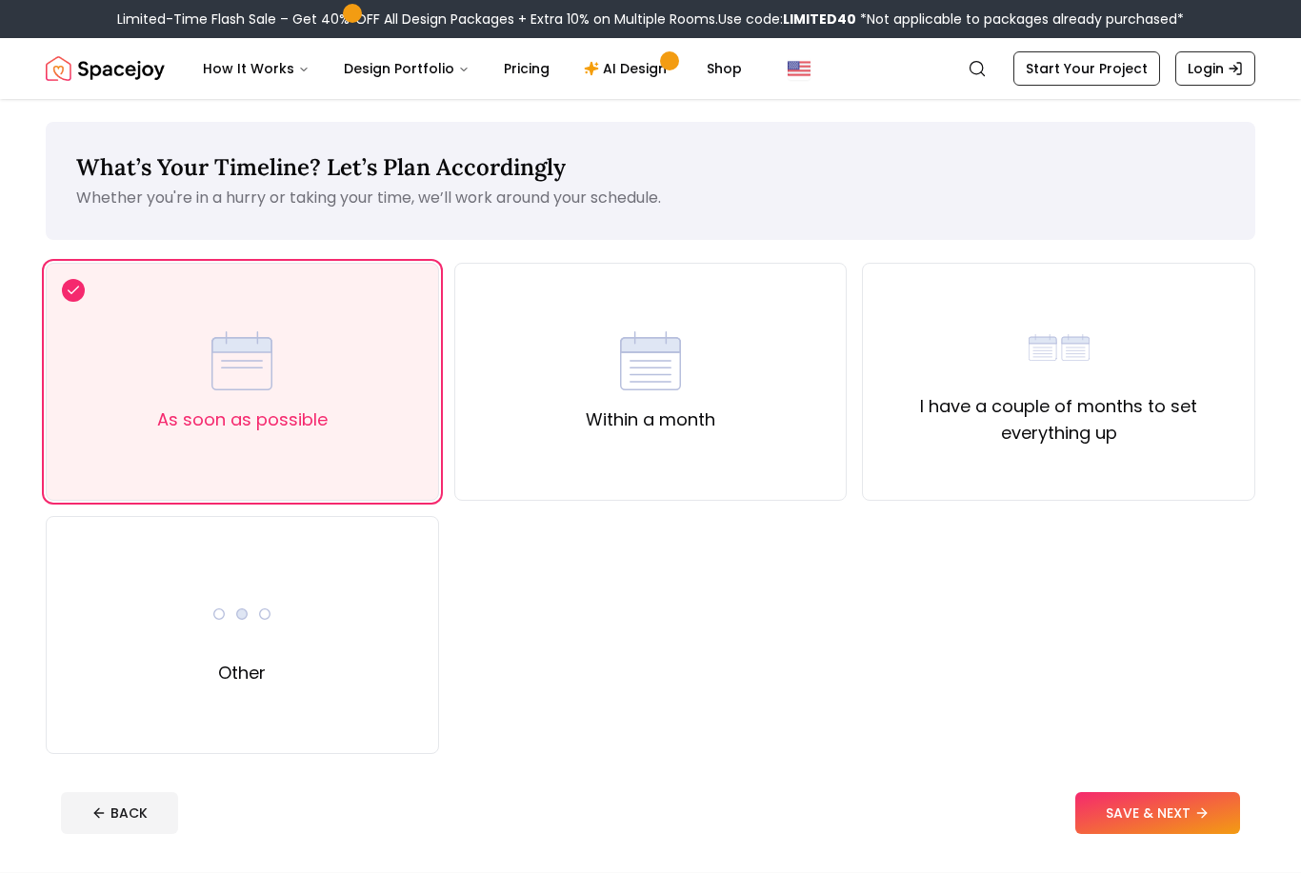
click at [1204, 813] on icon at bounding box center [1201, 813] width 9 height 0
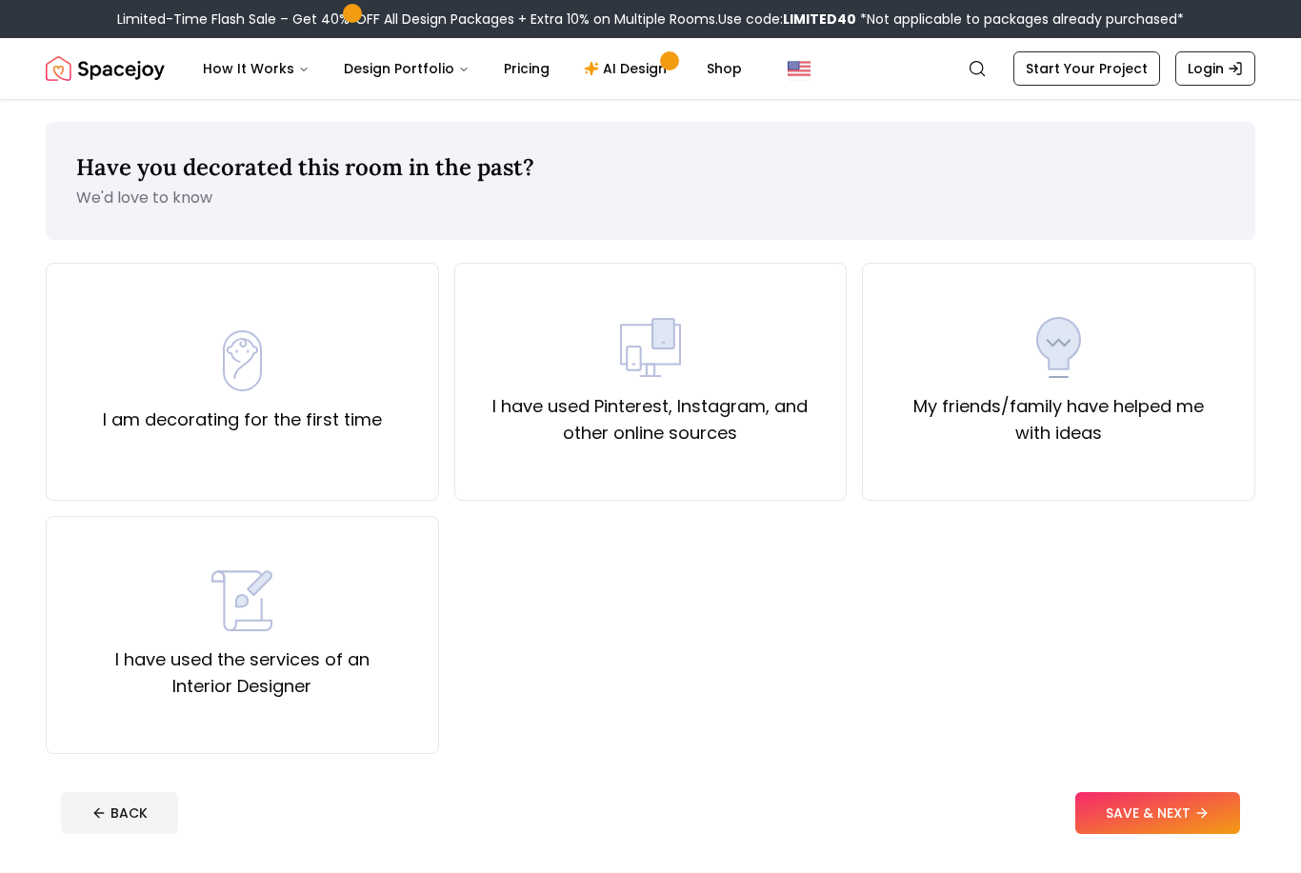
click at [368, 433] on div "I am decorating for the first time" at bounding box center [242, 382] width 393 height 238
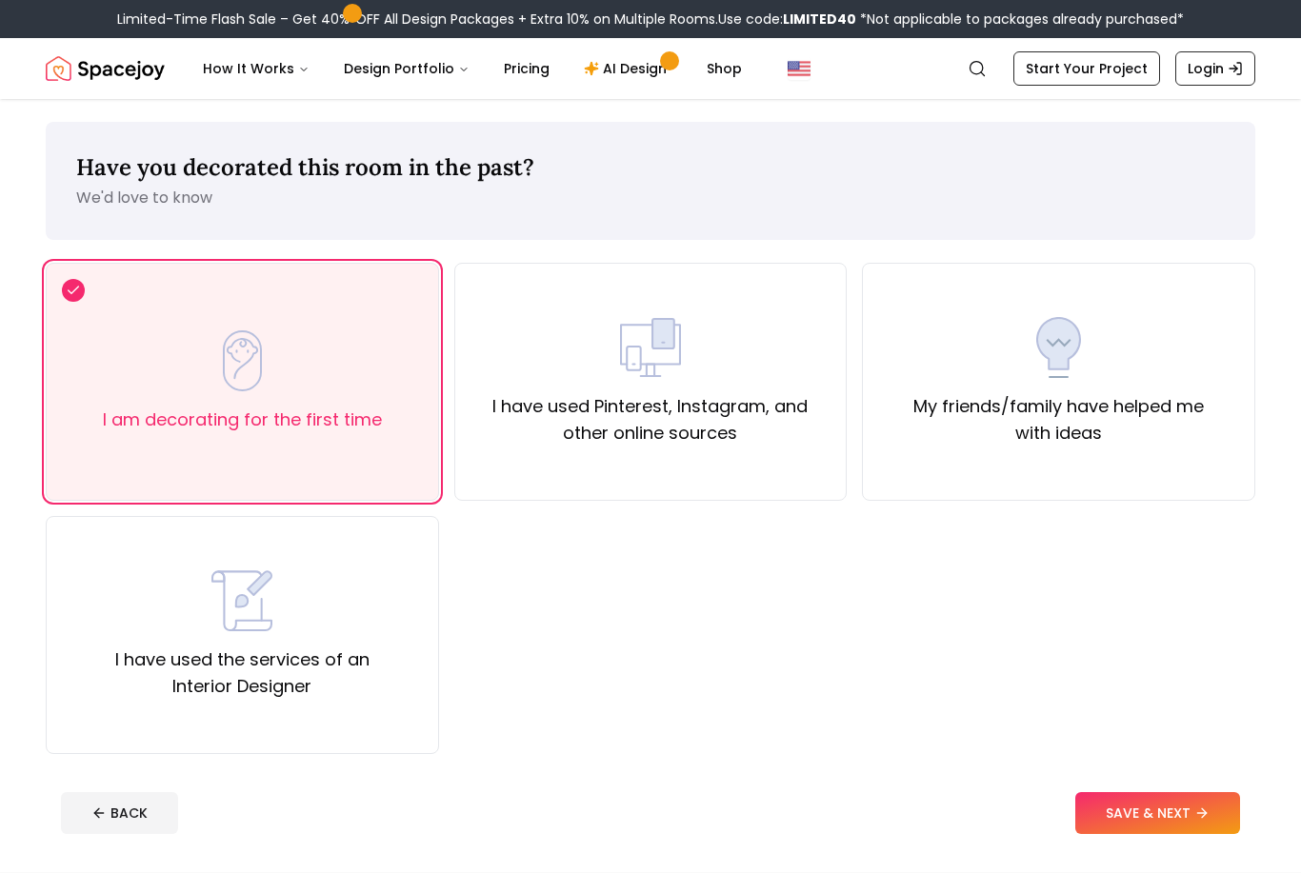
click at [1177, 821] on button "SAVE & NEXT" at bounding box center [1157, 813] width 165 height 42
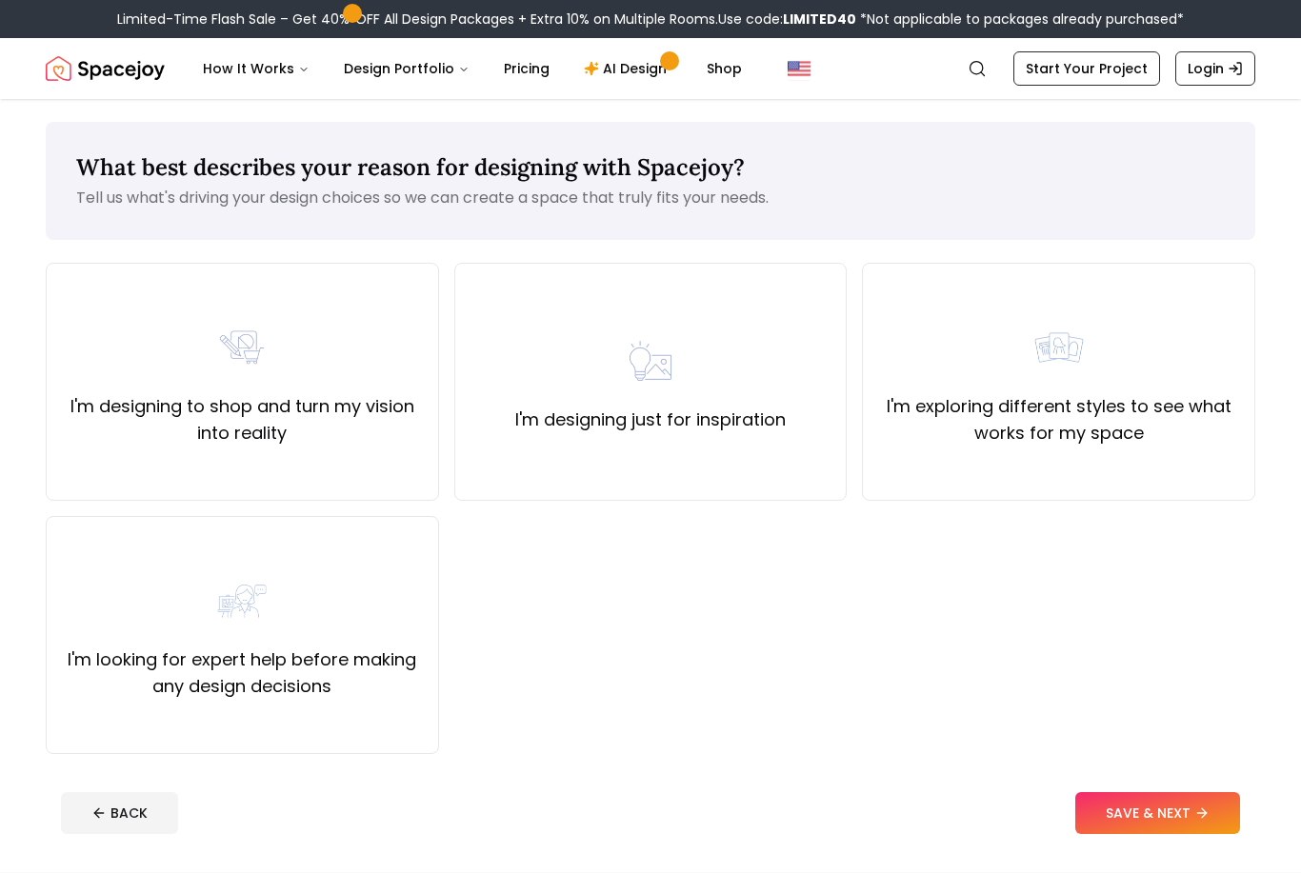
click at [1194, 431] on label "I'm exploring different styles to see what works for my space" at bounding box center [1058, 419] width 361 height 53
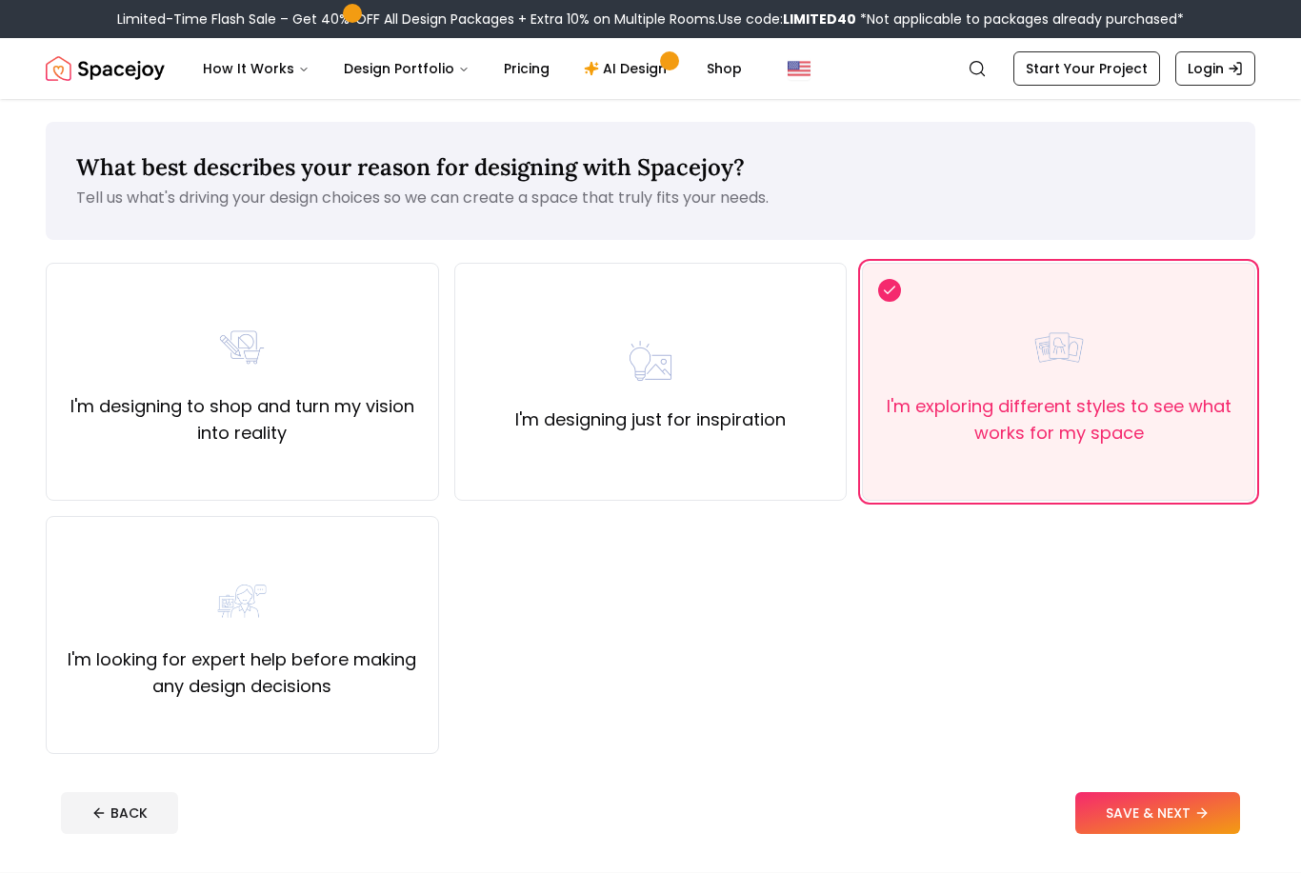
click at [1183, 815] on button "SAVE & NEXT" at bounding box center [1157, 813] width 165 height 42
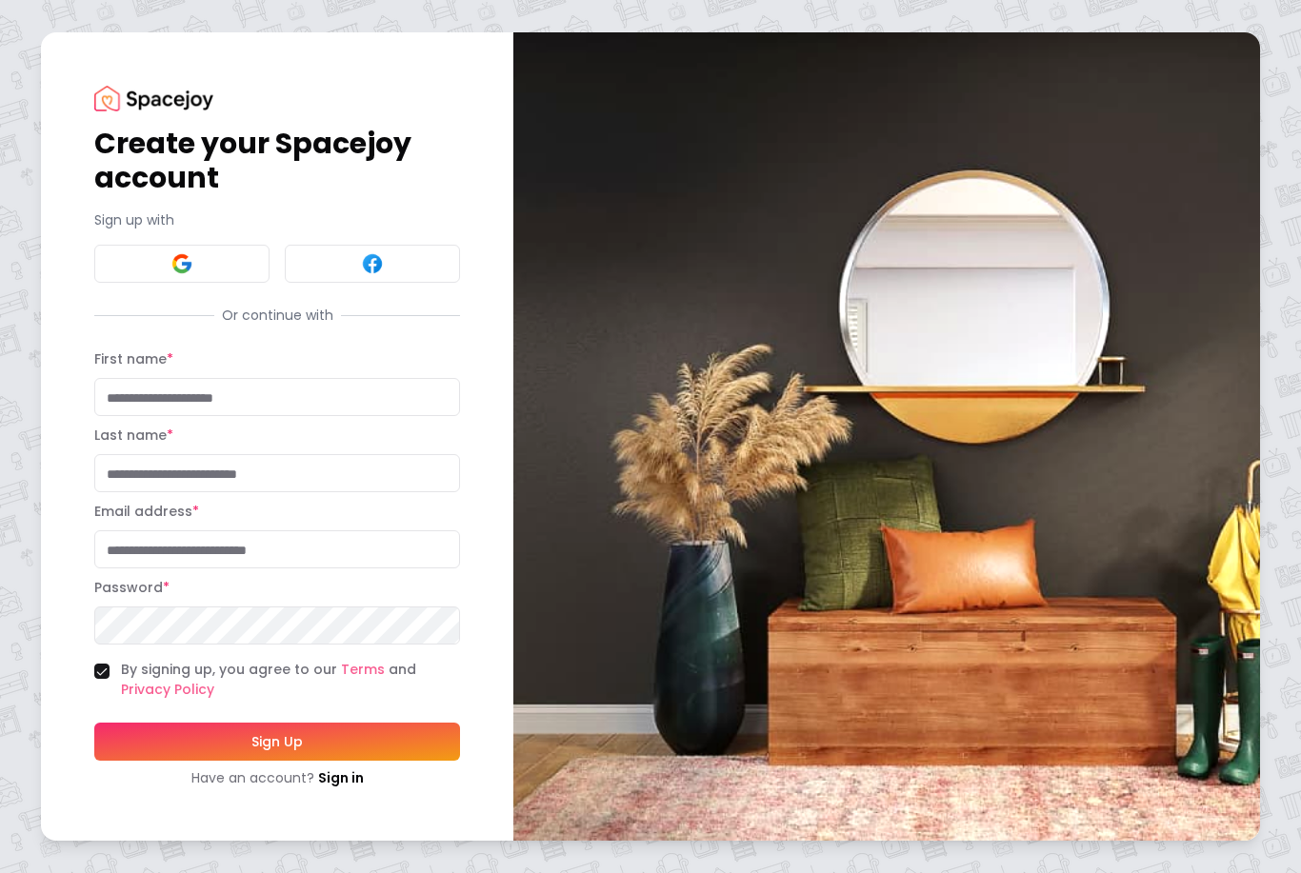
click at [213, 283] on button at bounding box center [181, 264] width 175 height 38
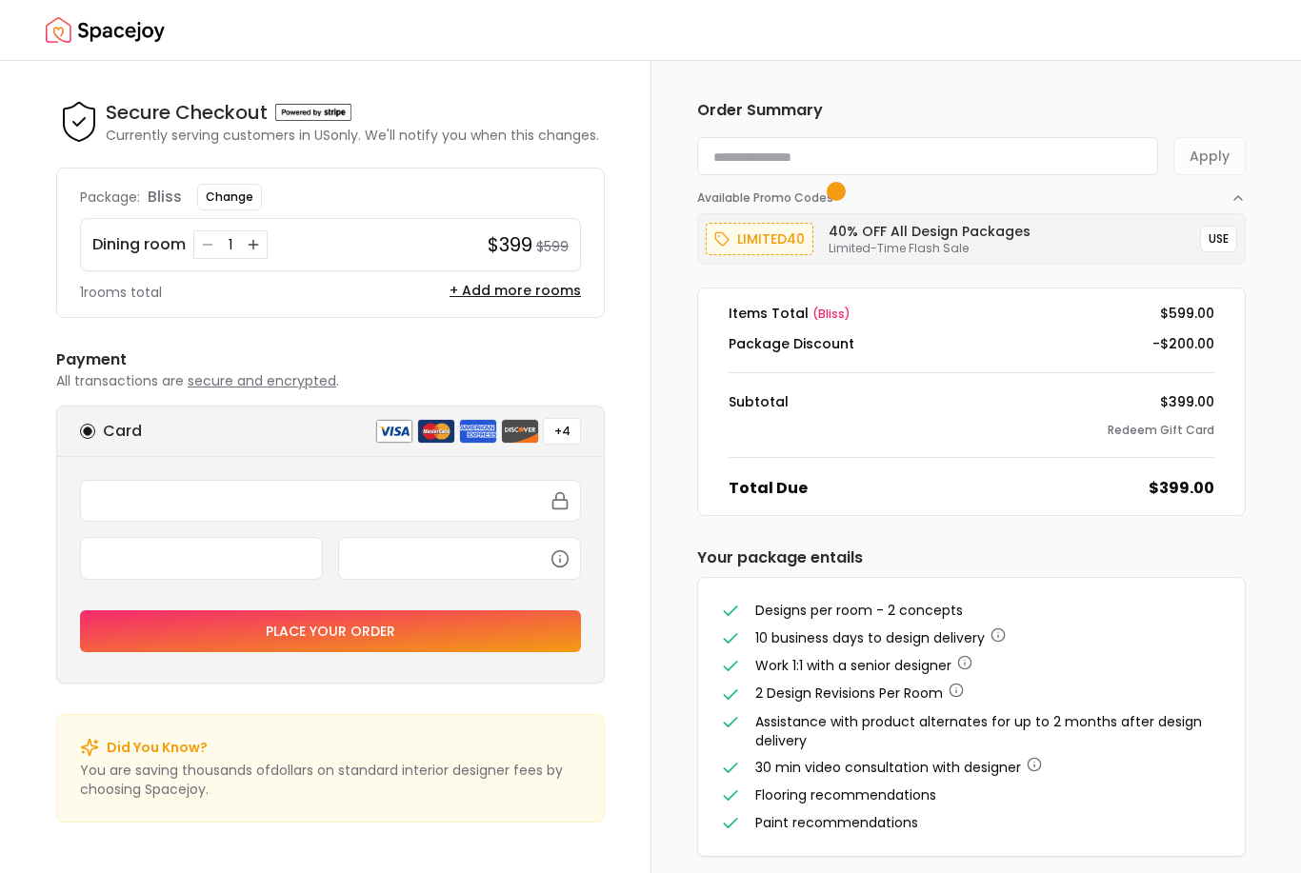
scroll to position [61, 0]
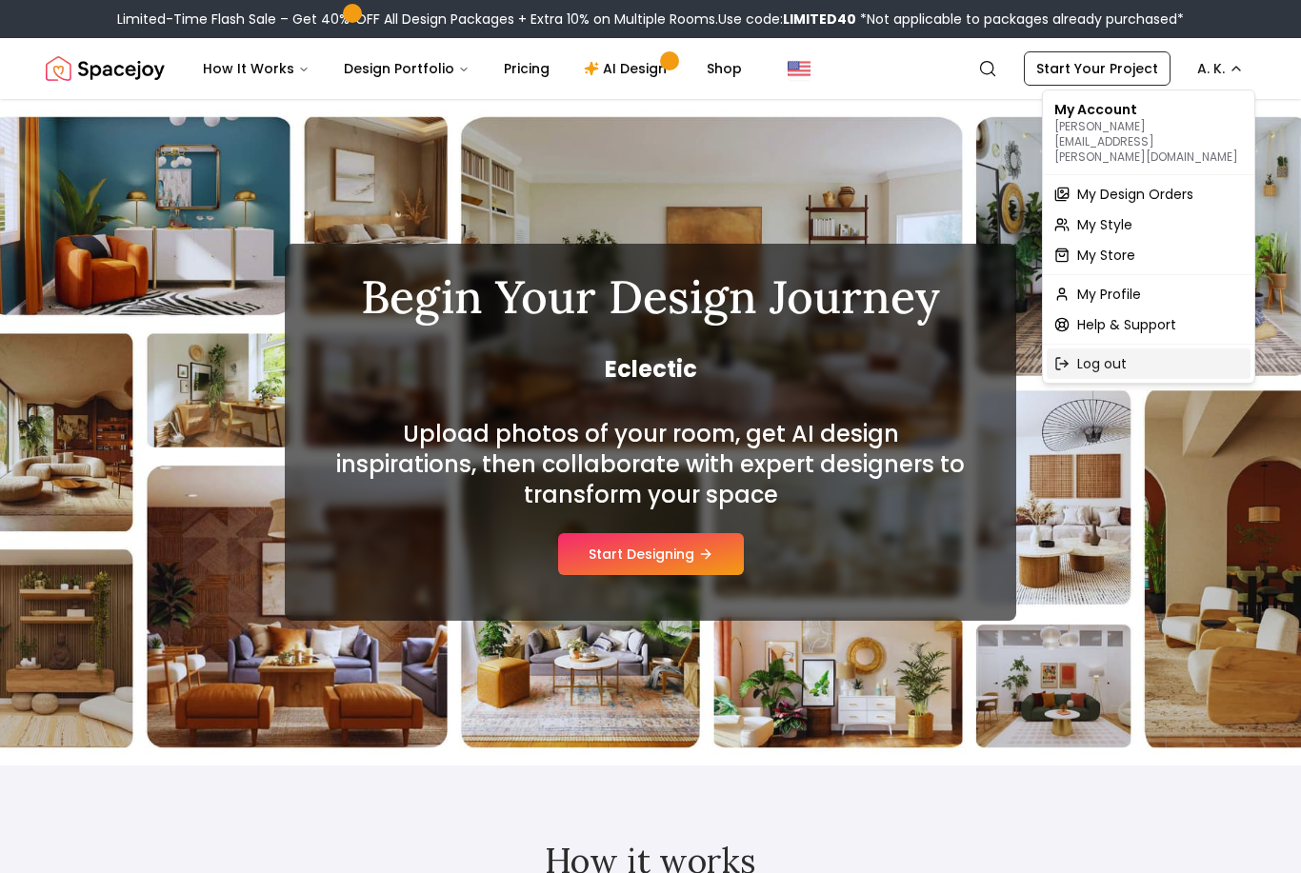
click at [1183, 349] on div "Log out" at bounding box center [1148, 364] width 204 height 30
